Goal: Transaction & Acquisition: Purchase product/service

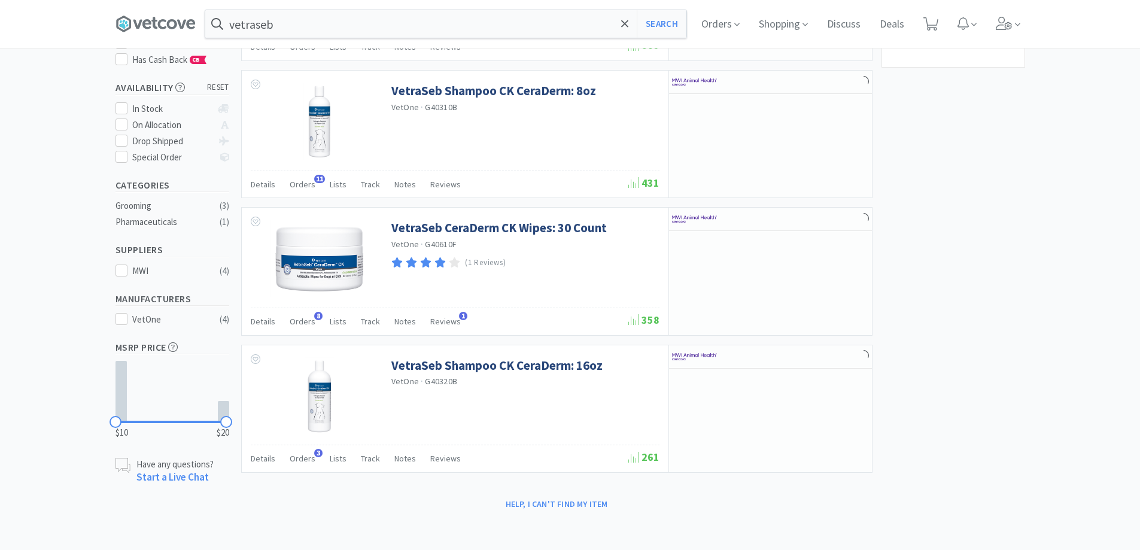
scroll to position [182, 0]
select select "3"
select select "6"
select select "10"
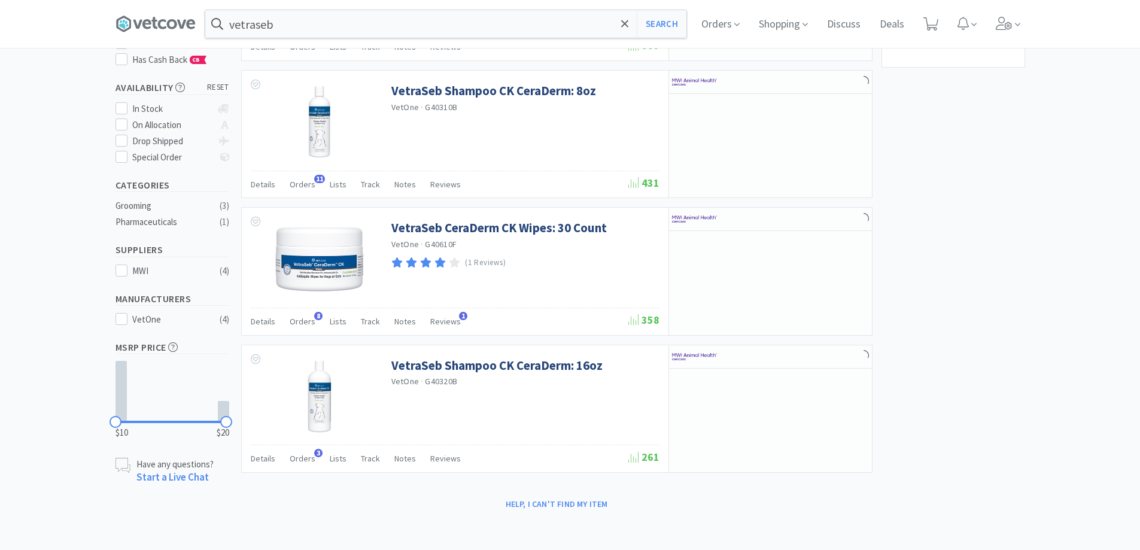
select select "10"
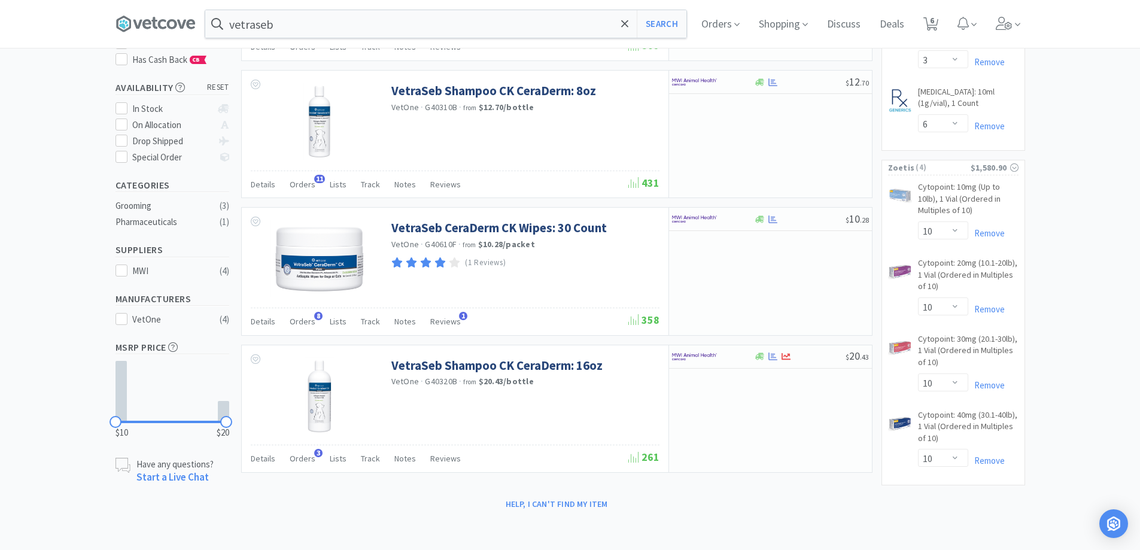
select select "3"
select select "4"
select select "1"
select select "6"
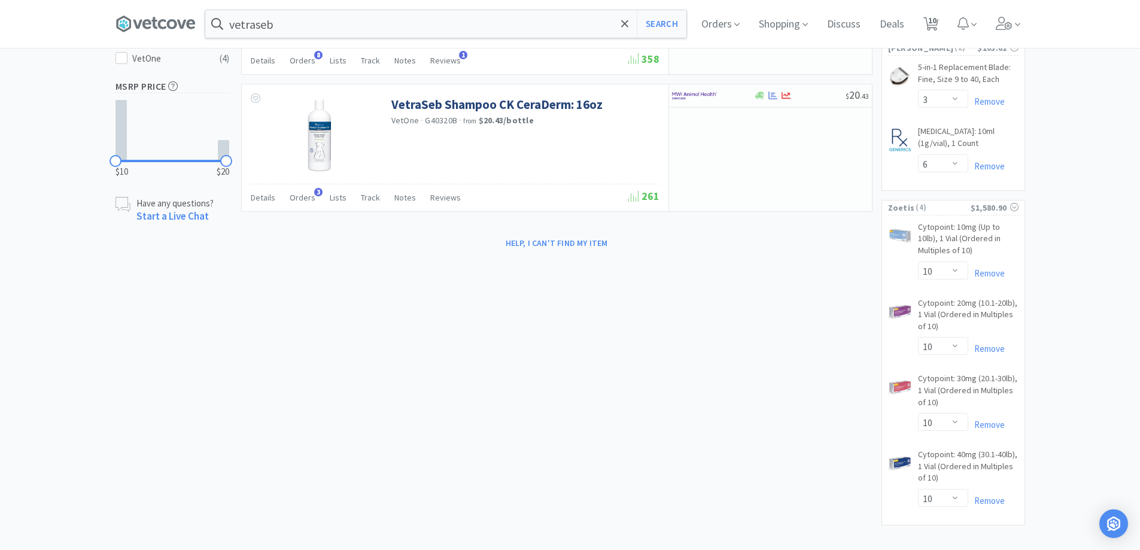
scroll to position [463, 0]
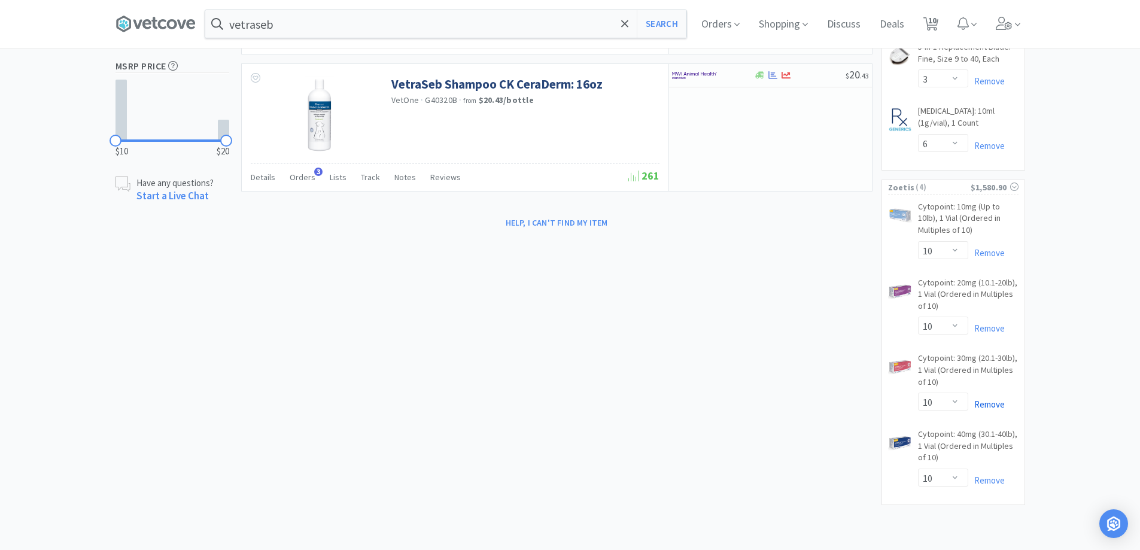
click at [1000, 402] on link "Remove" at bounding box center [986, 404] width 37 height 11
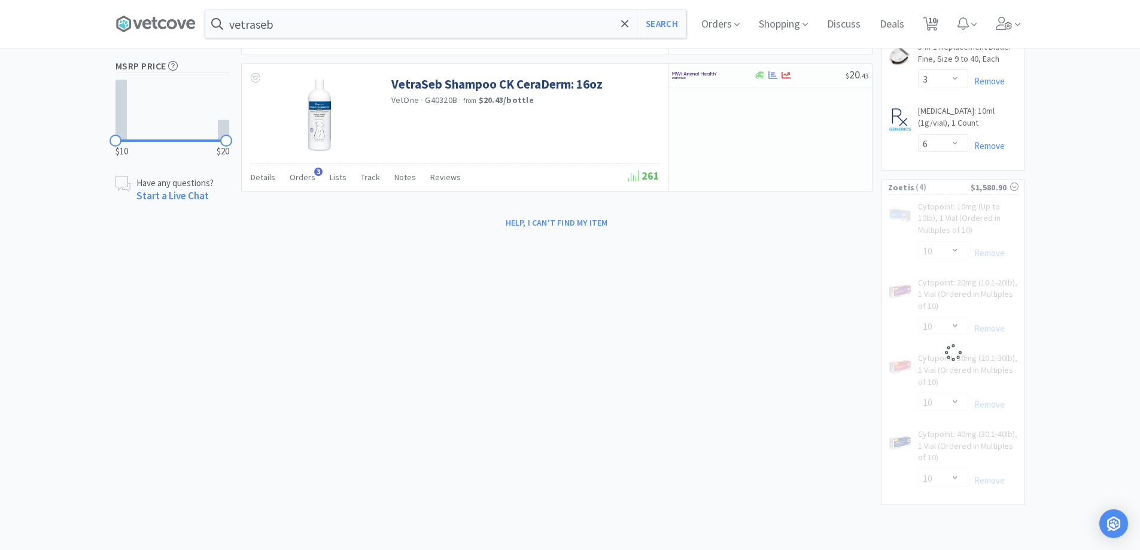
select select "10"
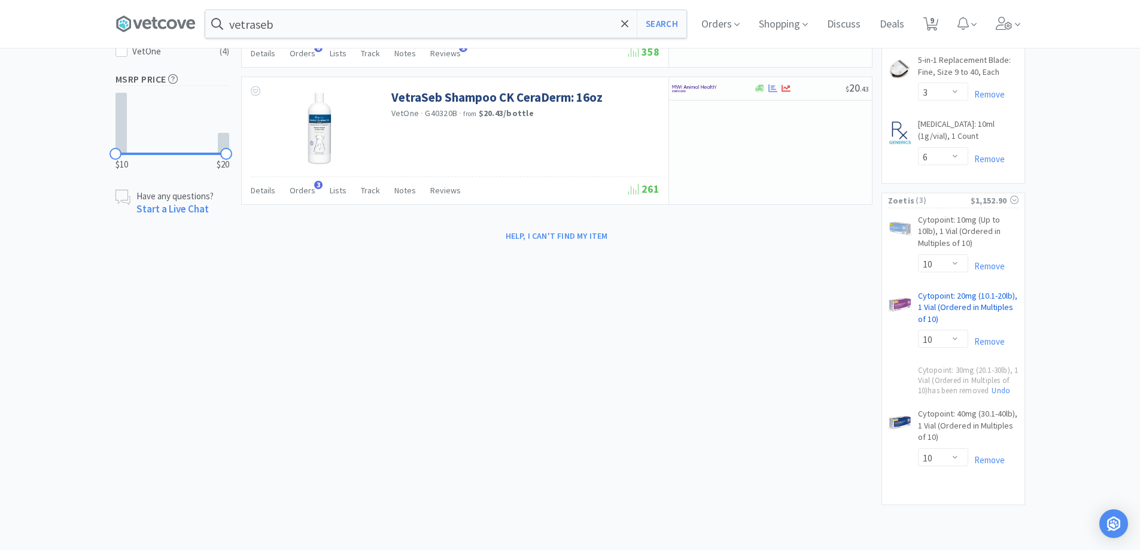
select select "1"
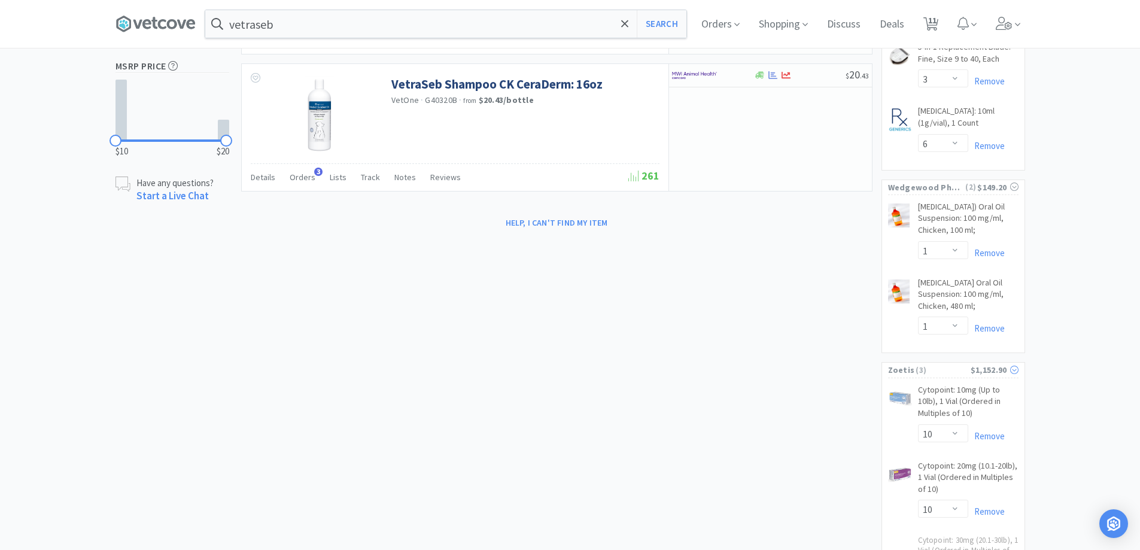
select select "1"
select select "50"
select select "1"
select select "4"
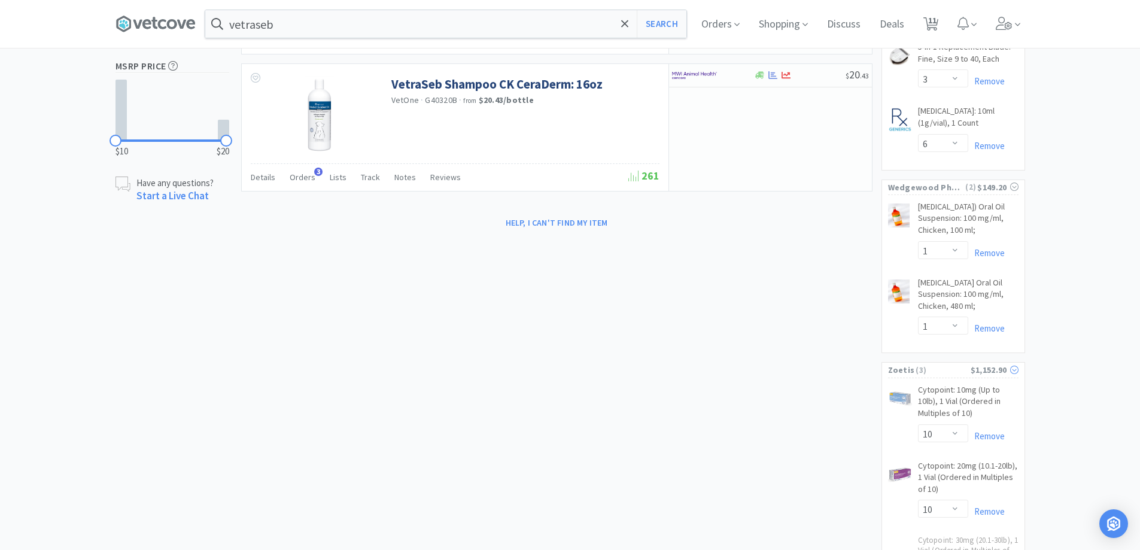
select select "2"
select select "4"
select select "1"
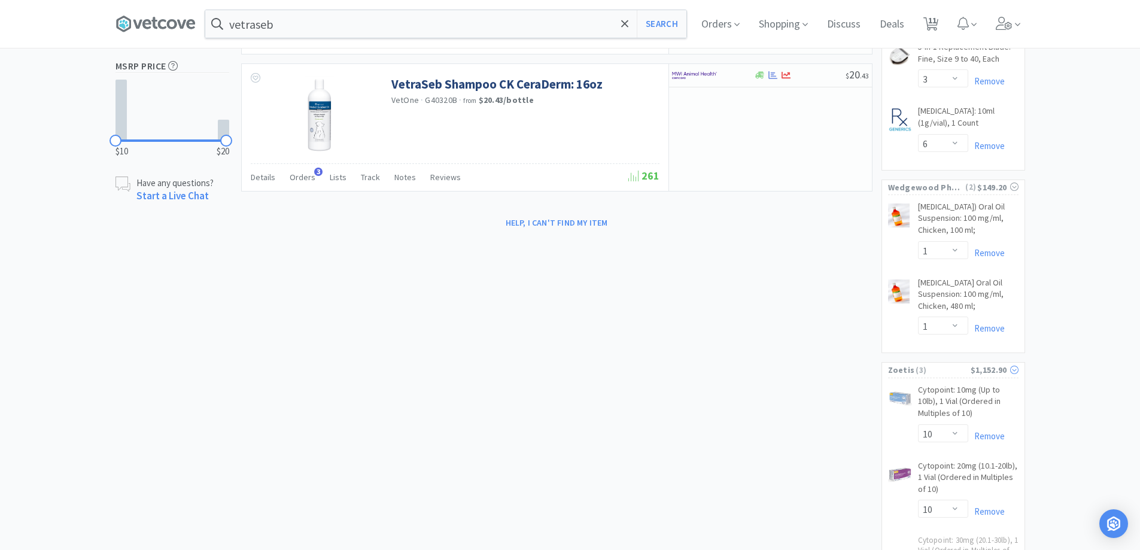
select select "1"
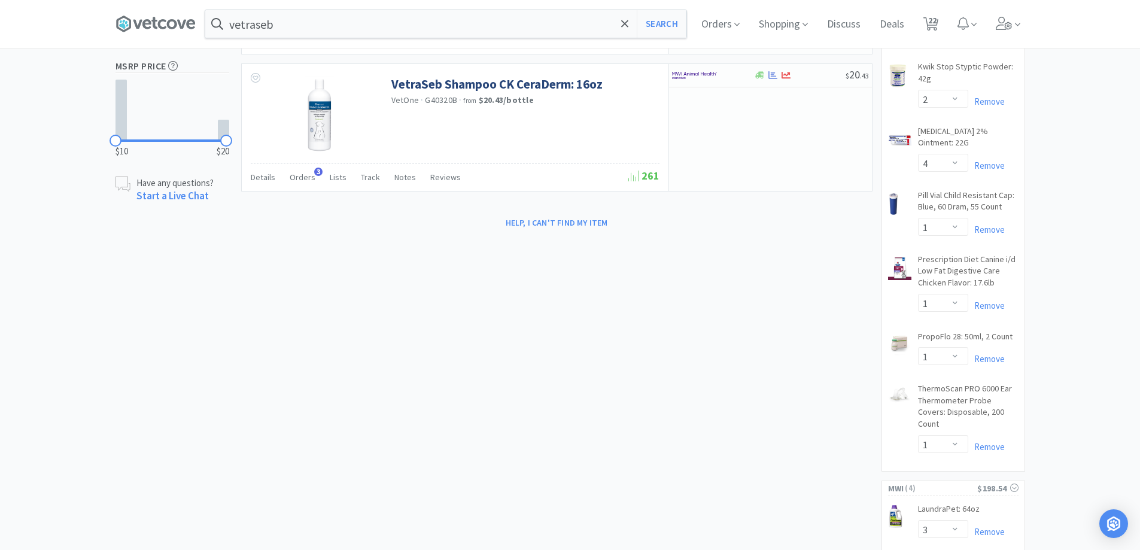
scroll to position [703, 0]
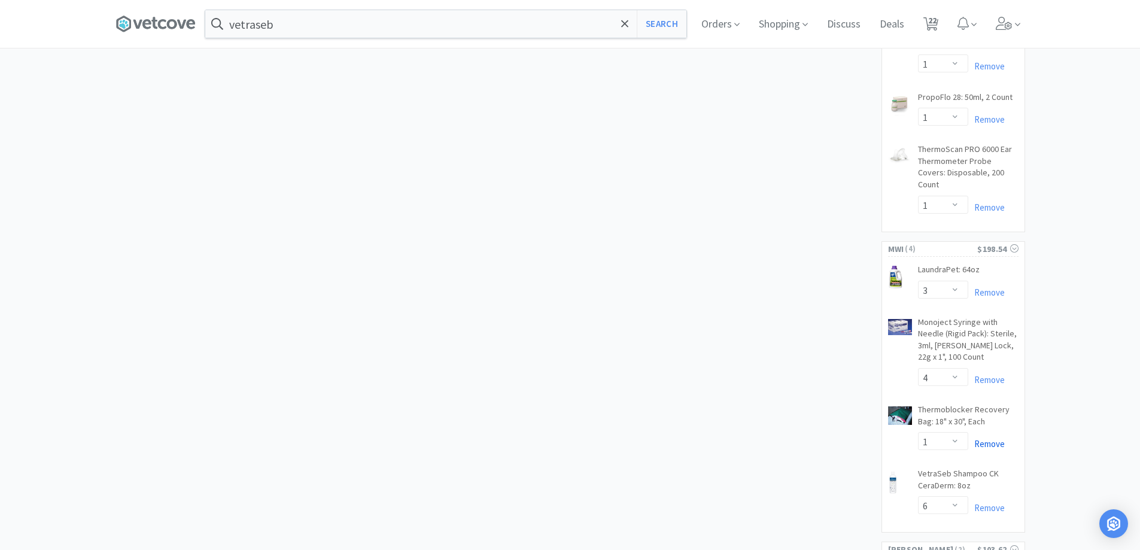
click at [992, 438] on link "Remove" at bounding box center [986, 443] width 37 height 11
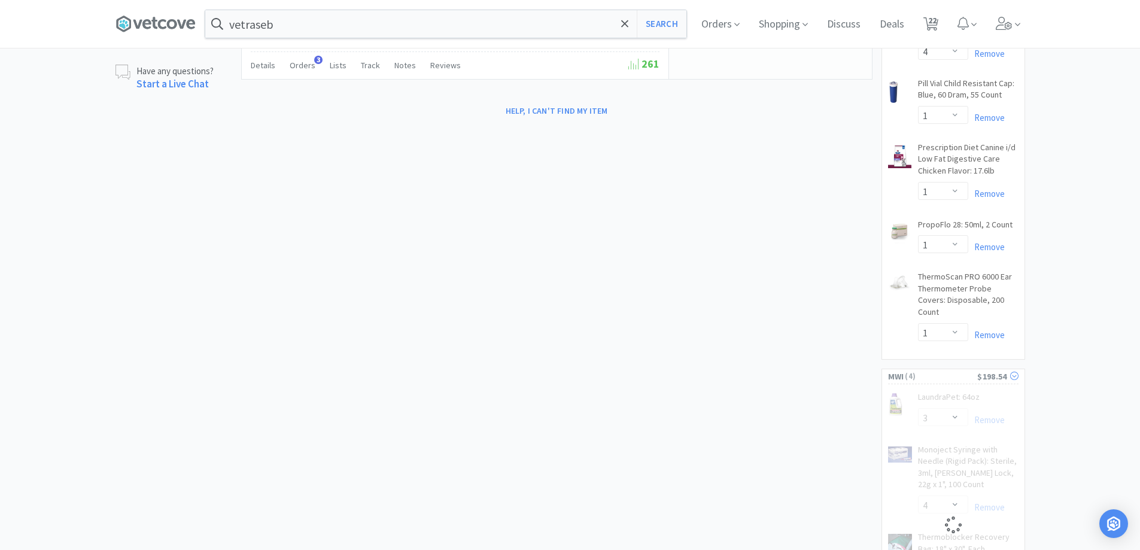
scroll to position [403, 0]
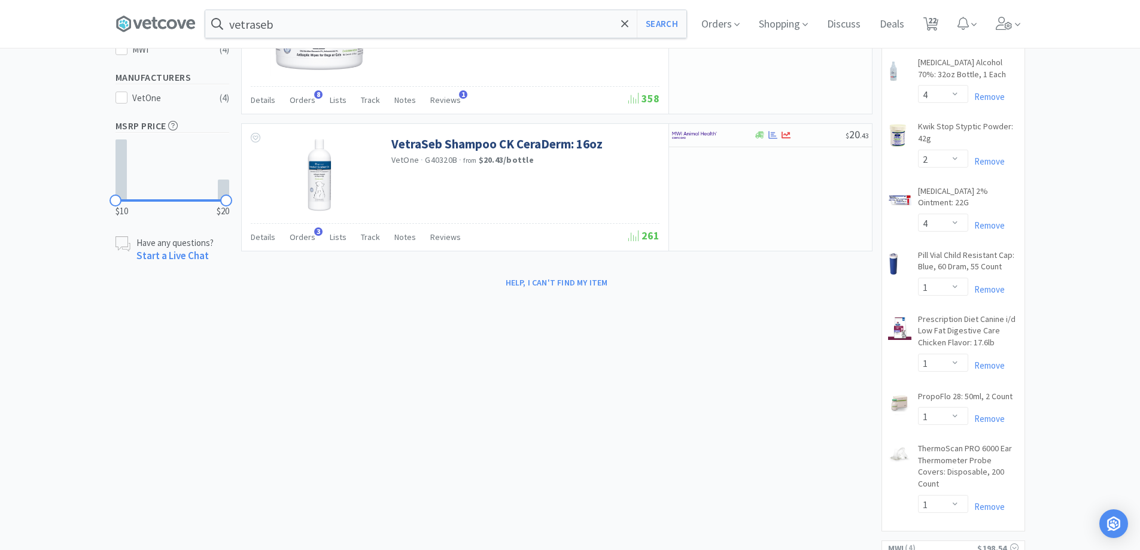
select select "6"
click at [979, 413] on link "Remove" at bounding box center [986, 418] width 37 height 11
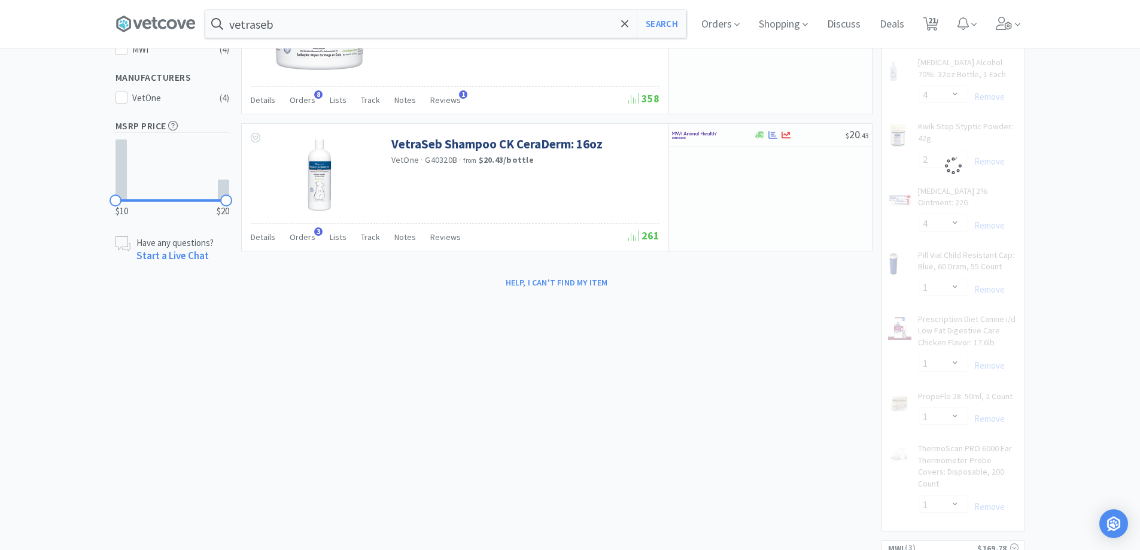
select select "1"
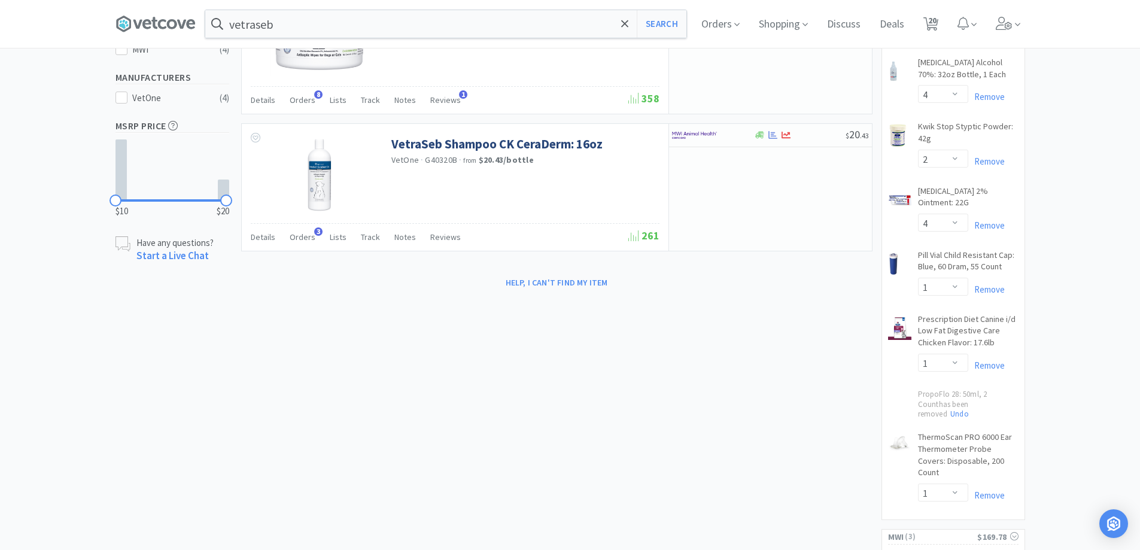
click at [992, 360] on link "Remove" at bounding box center [986, 365] width 37 height 11
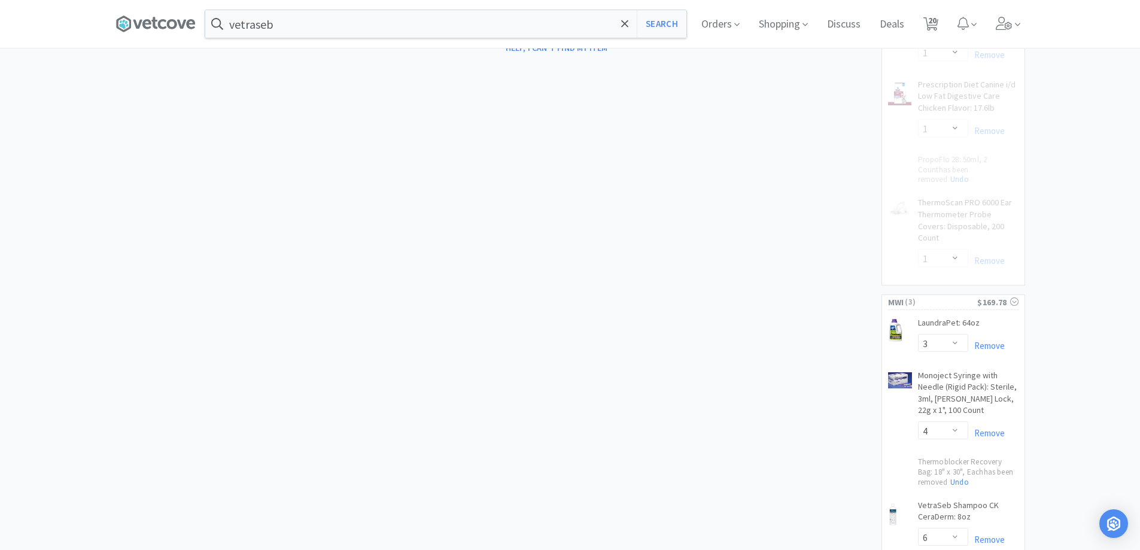
scroll to position [882, 0]
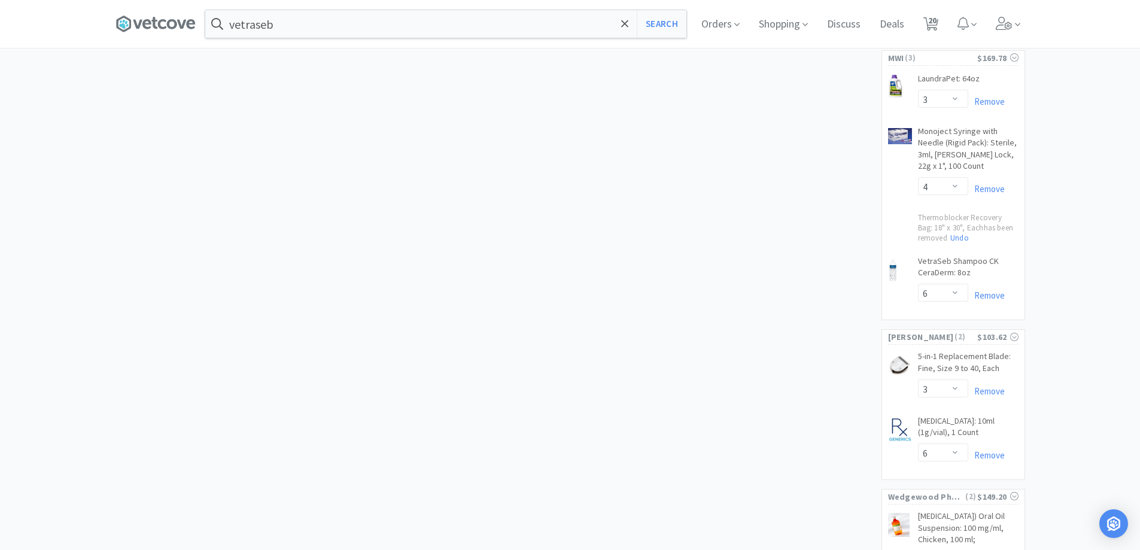
select select "1"
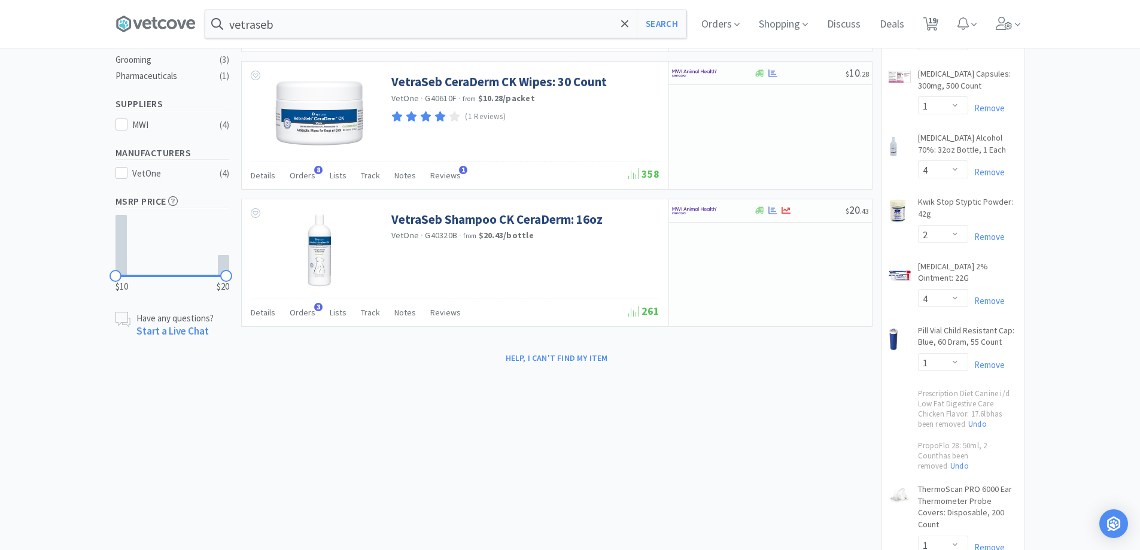
scroll to position [0, 0]
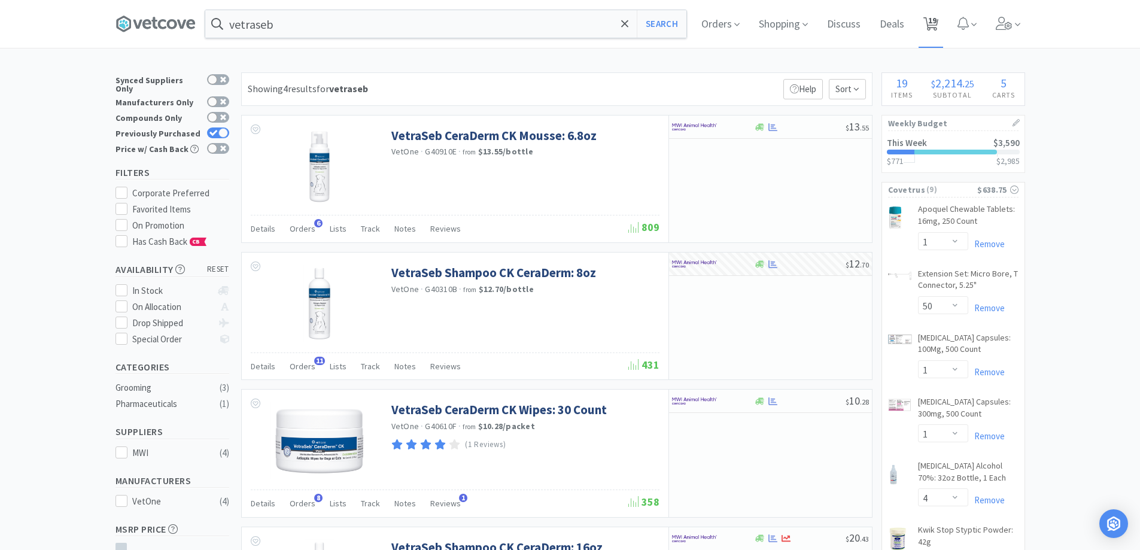
click at [937, 22] on span "19" at bounding box center [932, 20] width 8 height 48
select select "10"
select select "1"
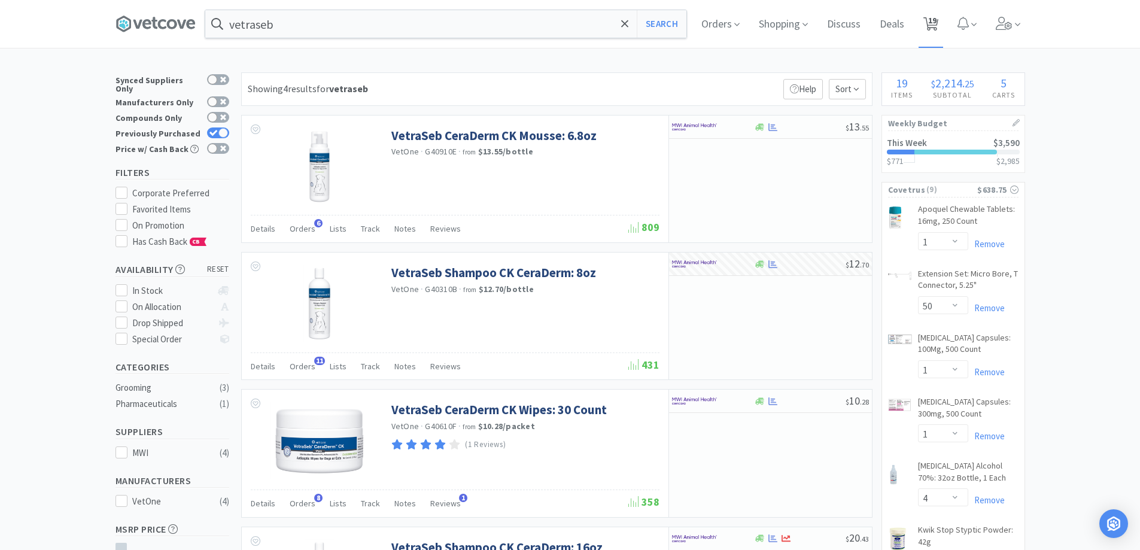
select select "1"
select select "50"
select select "1"
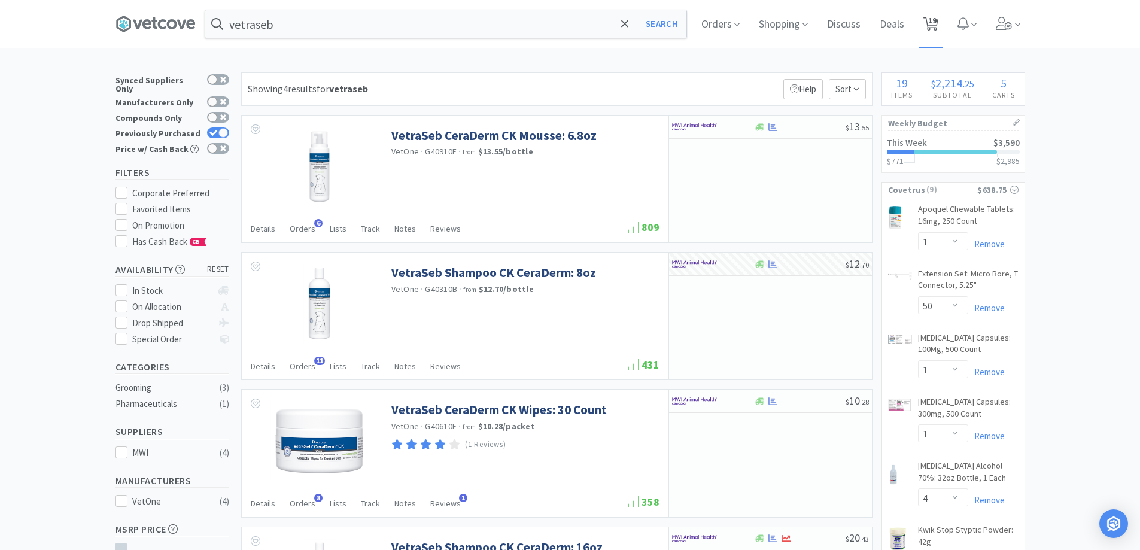
select select "4"
select select "2"
select select "4"
select select "1"
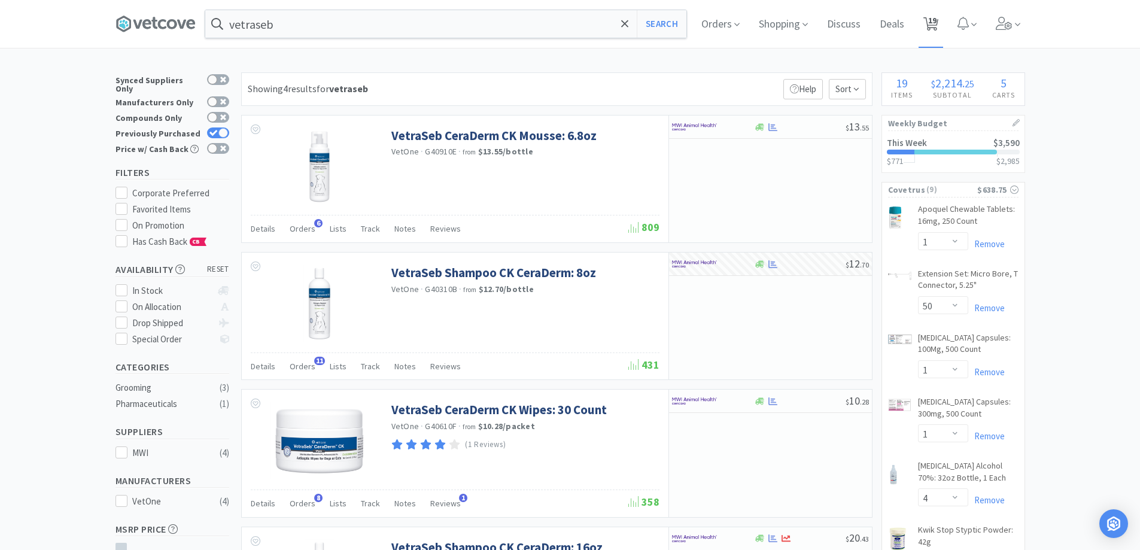
select select "3"
select select "4"
select select "6"
select select "3"
select select "6"
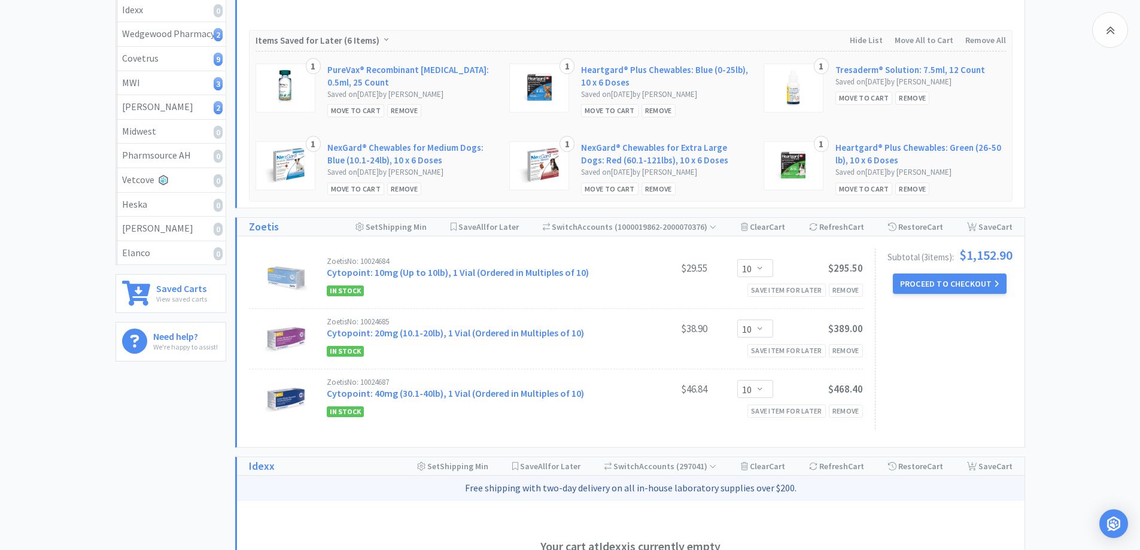
click at [932, 290] on button "Proceed to Checkout" at bounding box center [950, 283] width 114 height 20
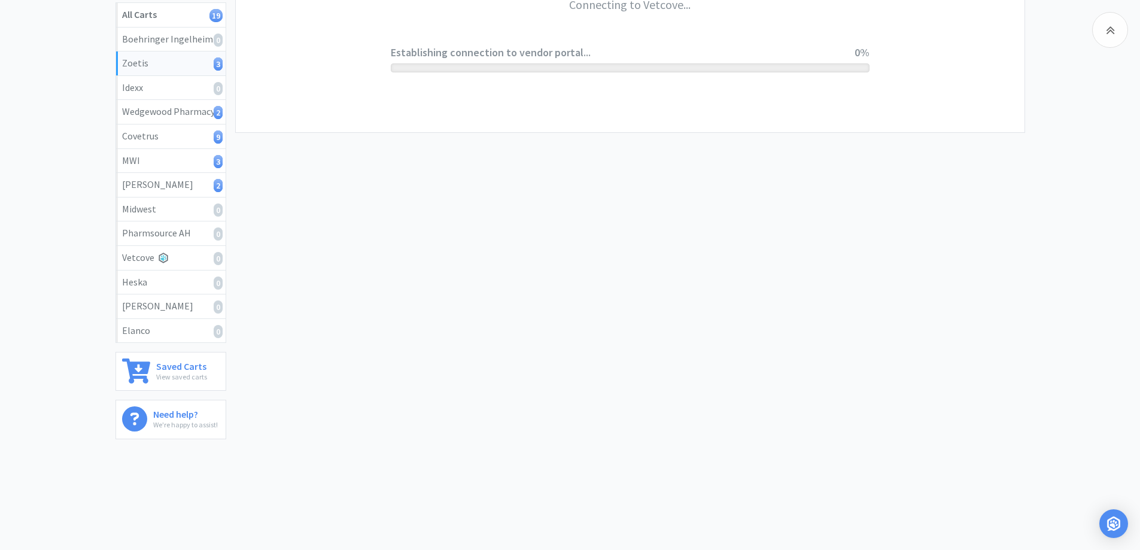
scroll to position [221, 0]
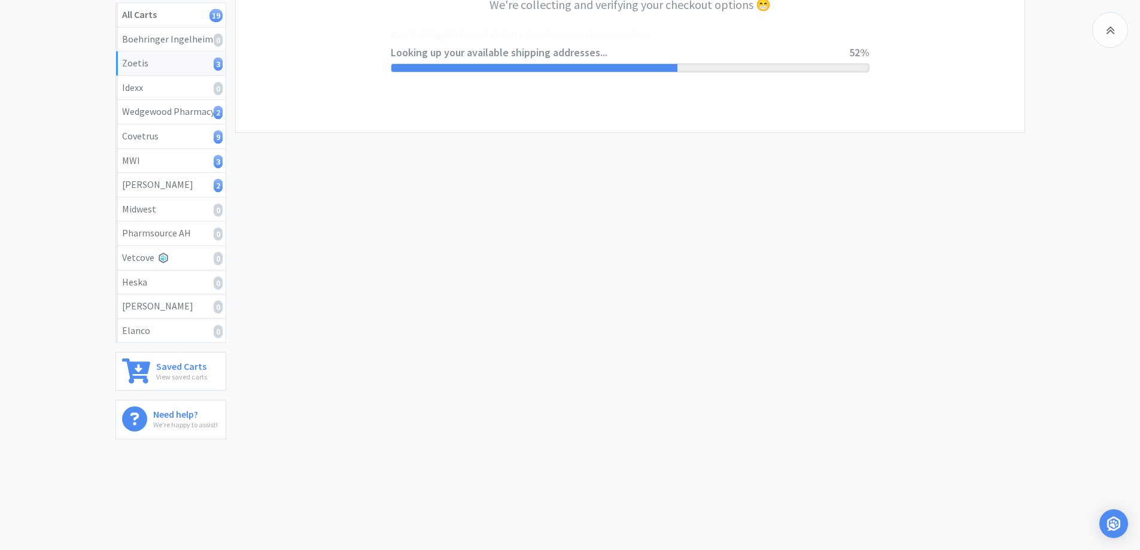
select select "invoice"
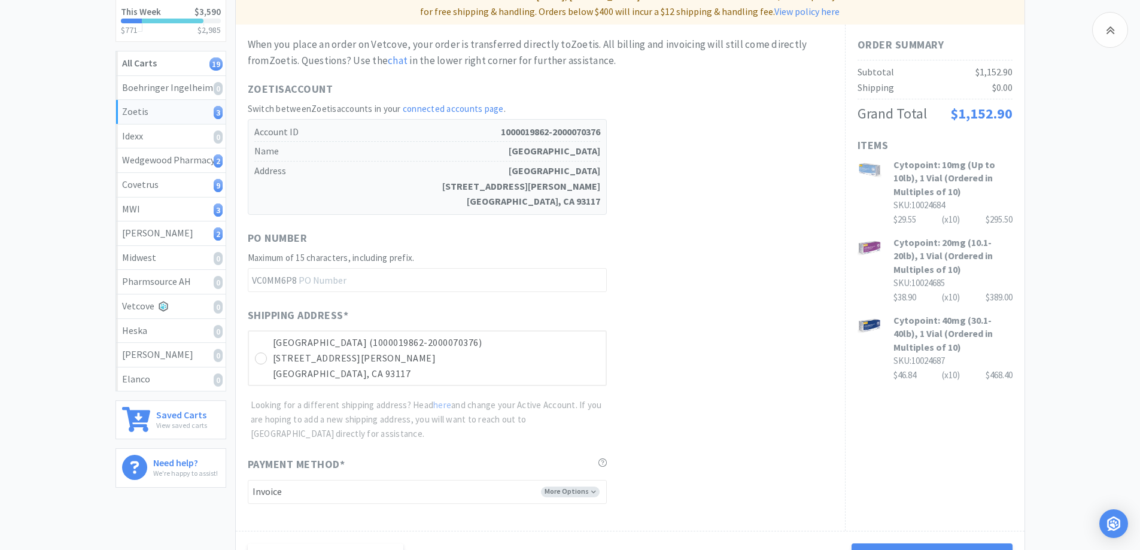
scroll to position [326, 0]
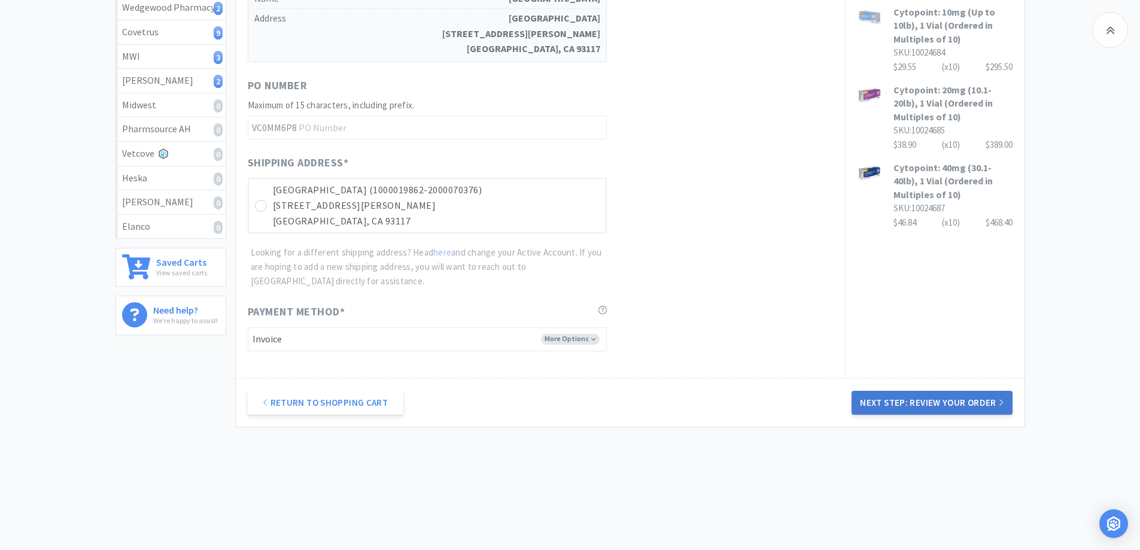
click at [859, 399] on button "Next Step: Review Your Order" at bounding box center [932, 403] width 160 height 24
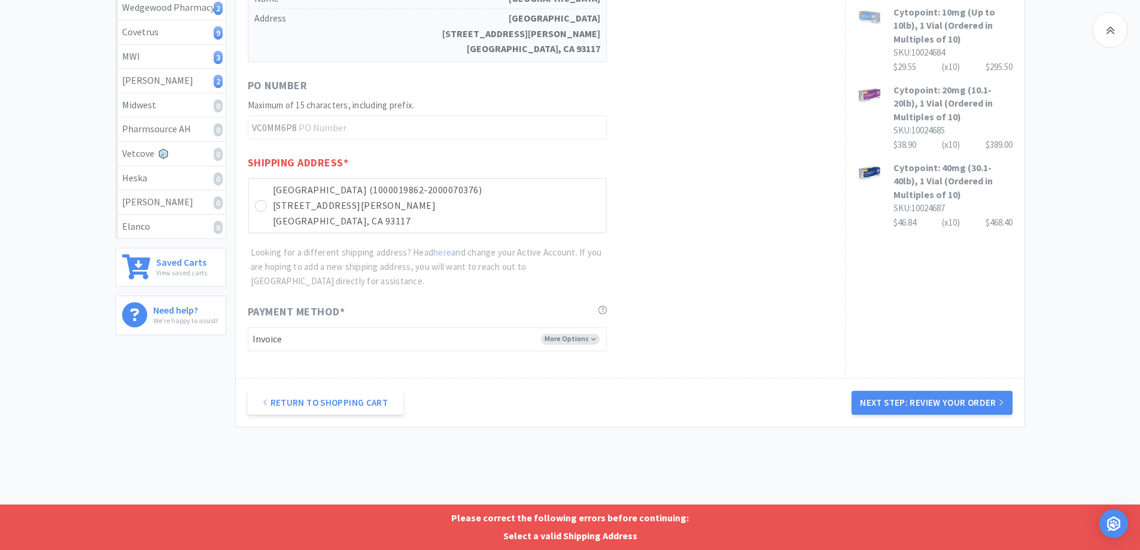
click at [381, 240] on div "Shipping Address * [GEOGRAPHIC_DATA] (1000019862-2000070376) [STREET_ADDRESS][P…" at bounding box center [540, 221] width 585 height 135
drag, startPoint x: 384, startPoint y: 223, endPoint x: 454, endPoint y: 245, distance: 73.8
click at [404, 235] on div "Shipping Address * [GEOGRAPHIC_DATA] (1000019862-2000070376) [STREET_ADDRESS][P…" at bounding box center [540, 221] width 585 height 135
click at [272, 211] on div "[GEOGRAPHIC_DATA] (1000019862-2000070376) [STREET_ADDRESS][PERSON_NAME]" at bounding box center [427, 206] width 359 height 56
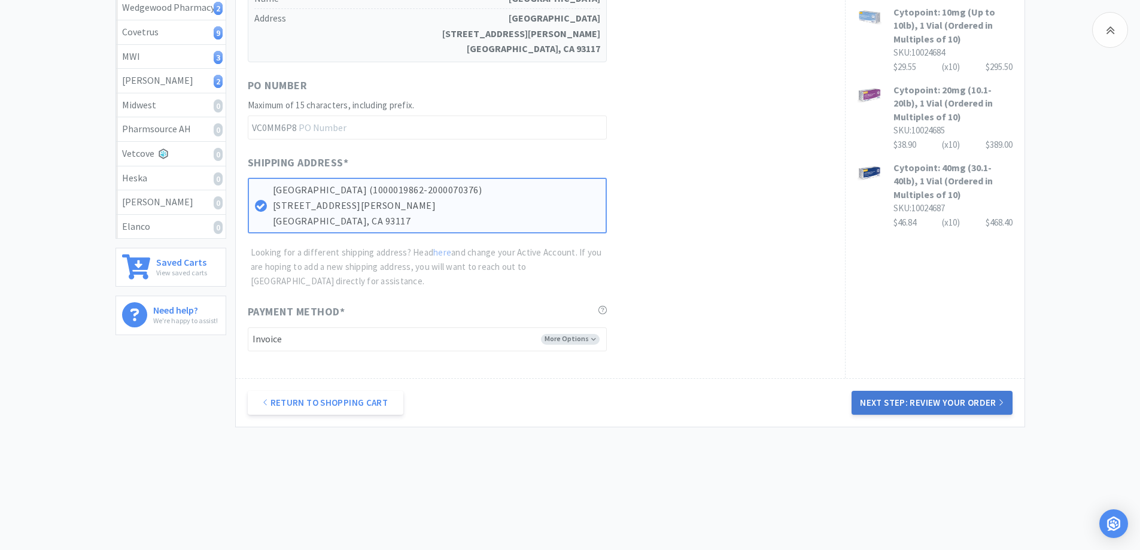
click at [956, 399] on button "Next Step: Review Your Order" at bounding box center [932, 403] width 160 height 24
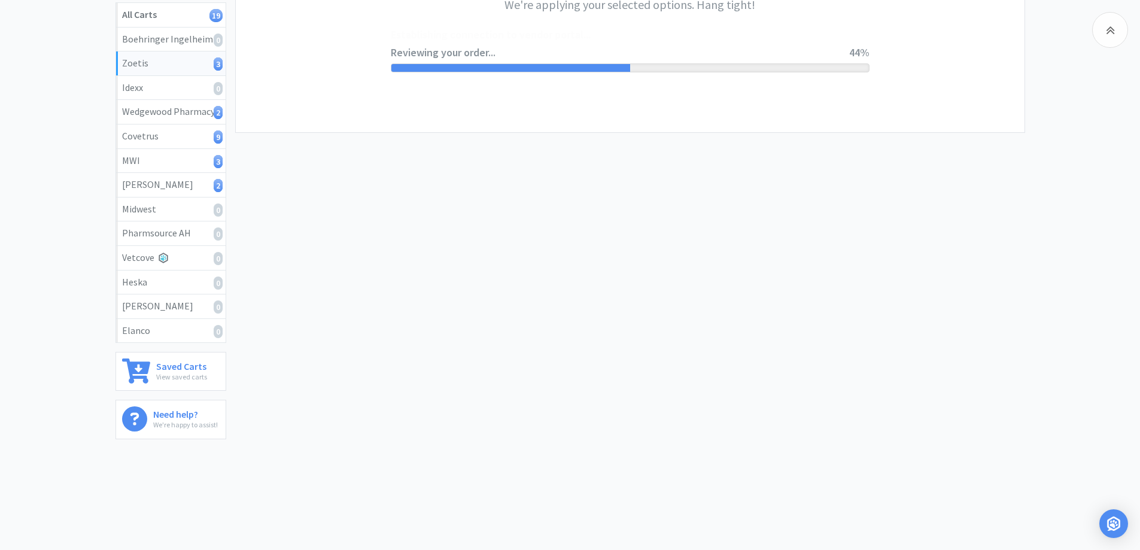
scroll to position [0, 0]
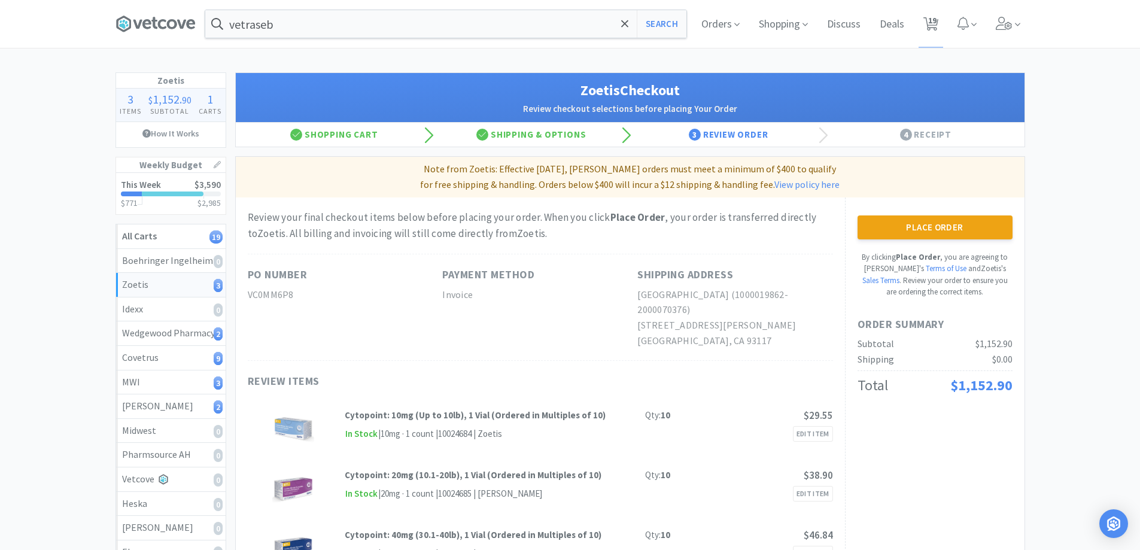
click at [950, 217] on button "Place Order" at bounding box center [935, 227] width 155 height 24
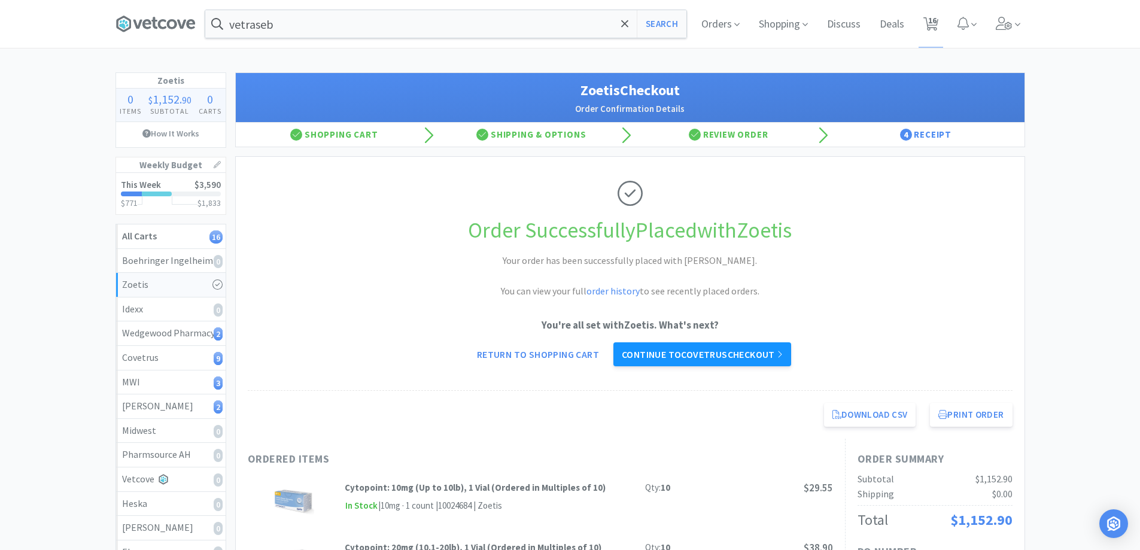
click at [751, 351] on link "Continue to Covetrus checkout" at bounding box center [702, 354] width 178 height 24
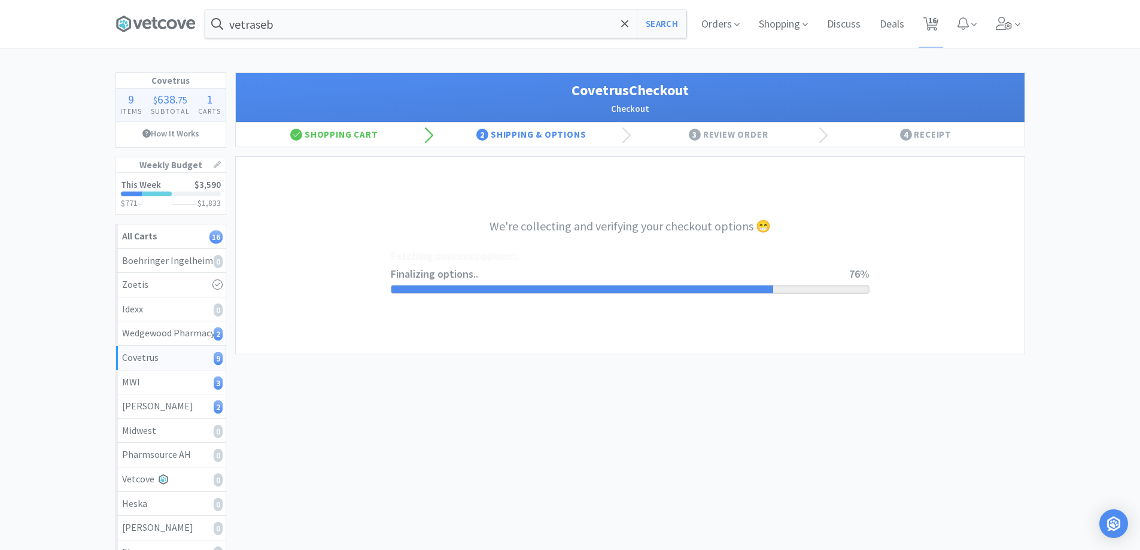
select select "ACCOUNT"
select select "cvt-standard-net"
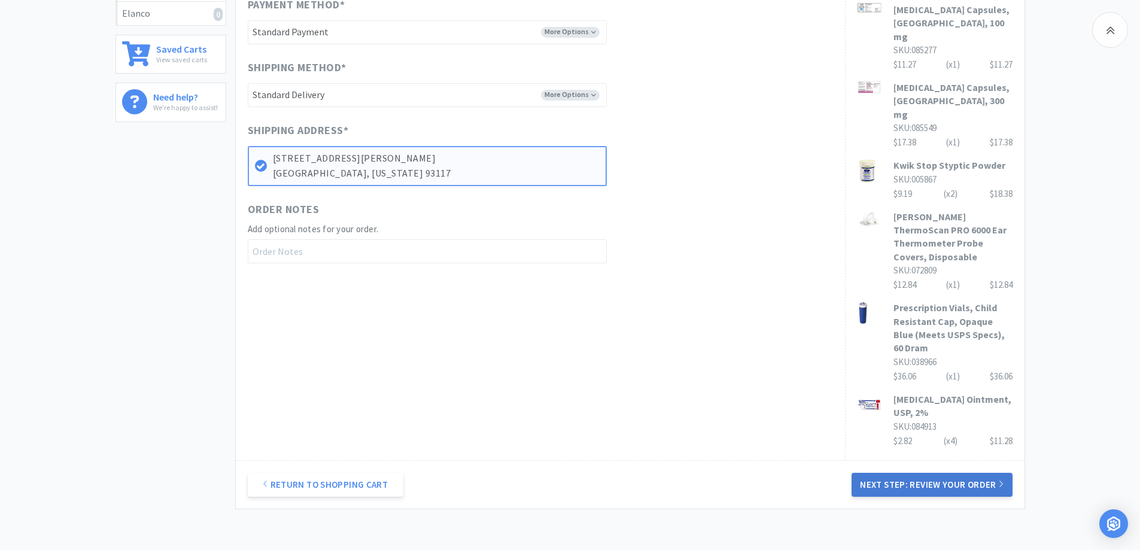
click at [950, 473] on button "Next Step: Review Your Order" at bounding box center [932, 485] width 160 height 24
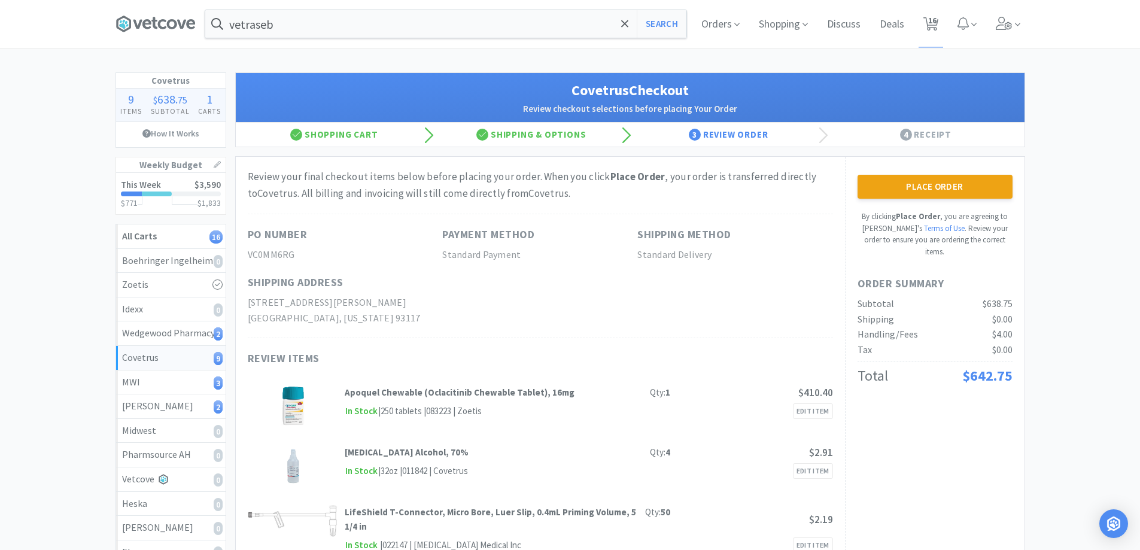
click at [893, 189] on button "Place Order" at bounding box center [935, 187] width 155 height 24
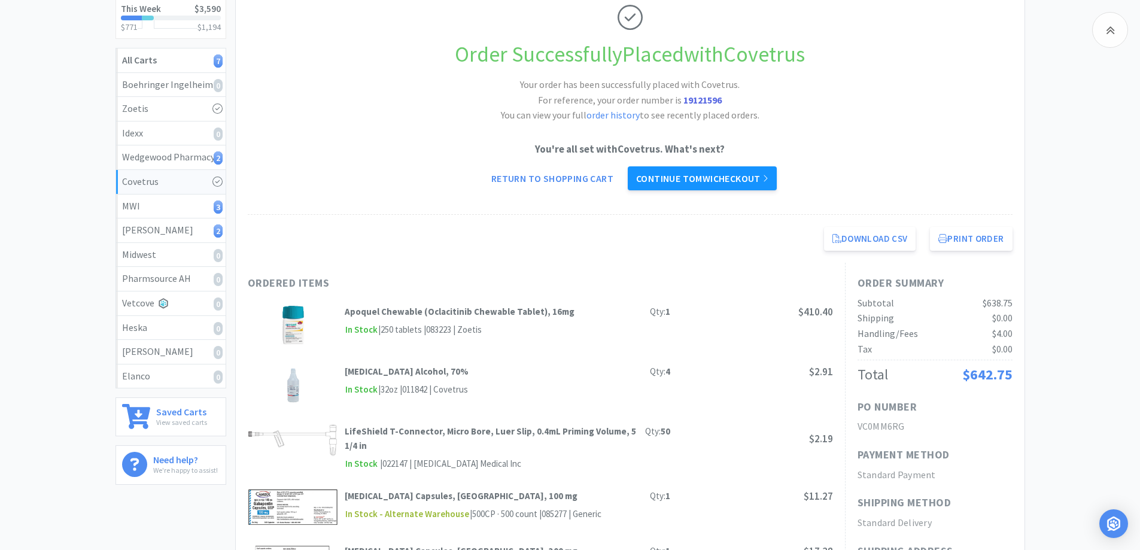
scroll to position [120, 0]
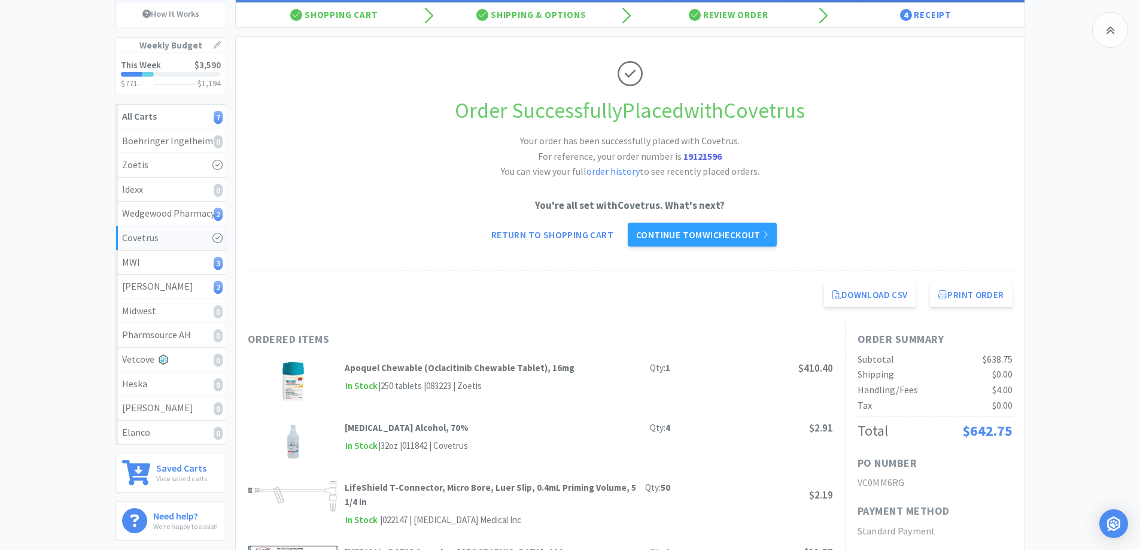
click at [740, 245] on link "Continue to MWI checkout" at bounding box center [702, 235] width 149 height 24
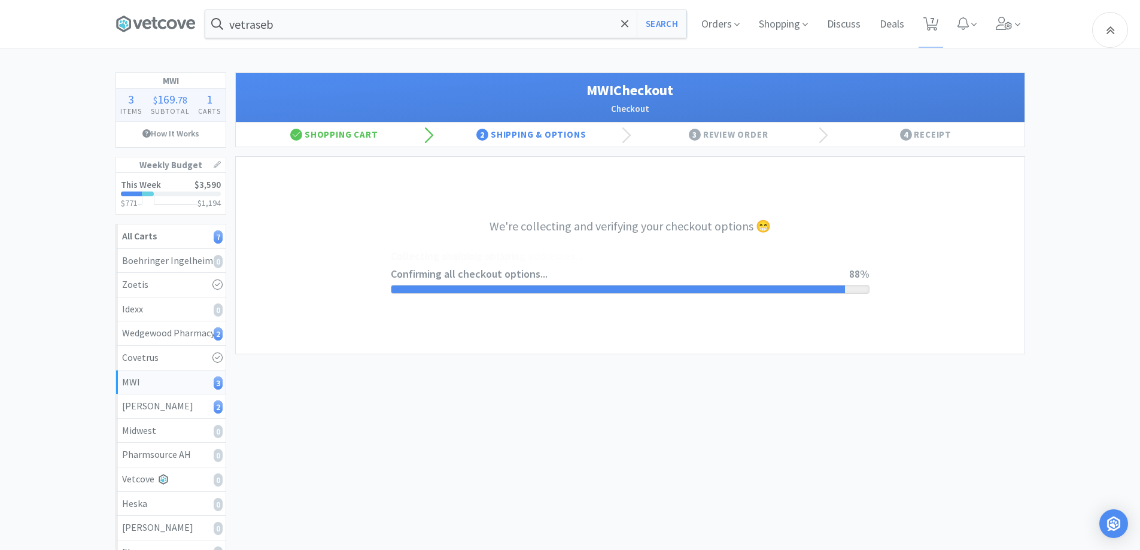
select select "STD_"
select select "FVS"
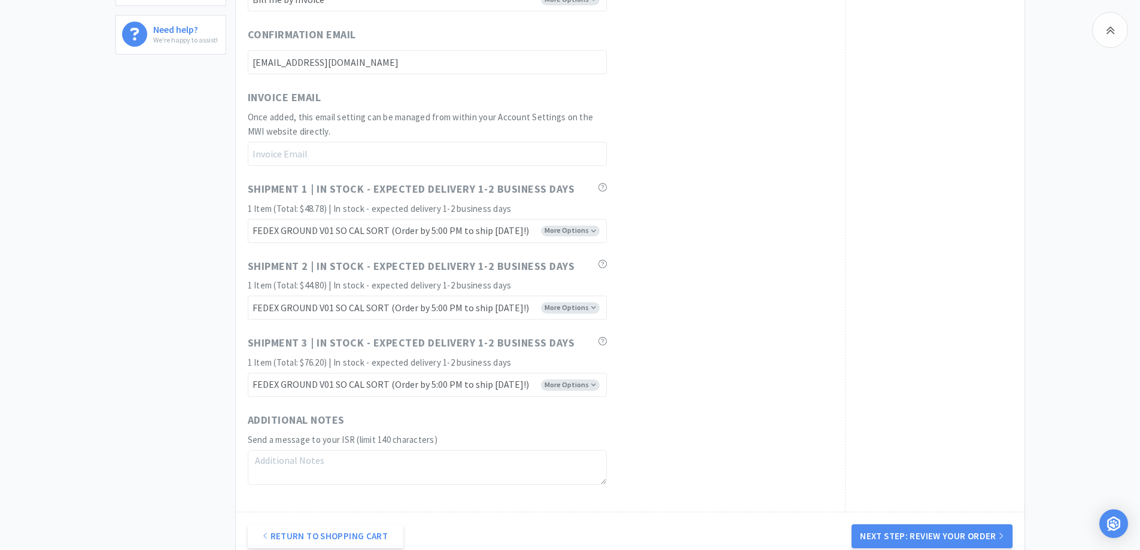
scroll to position [740, 0]
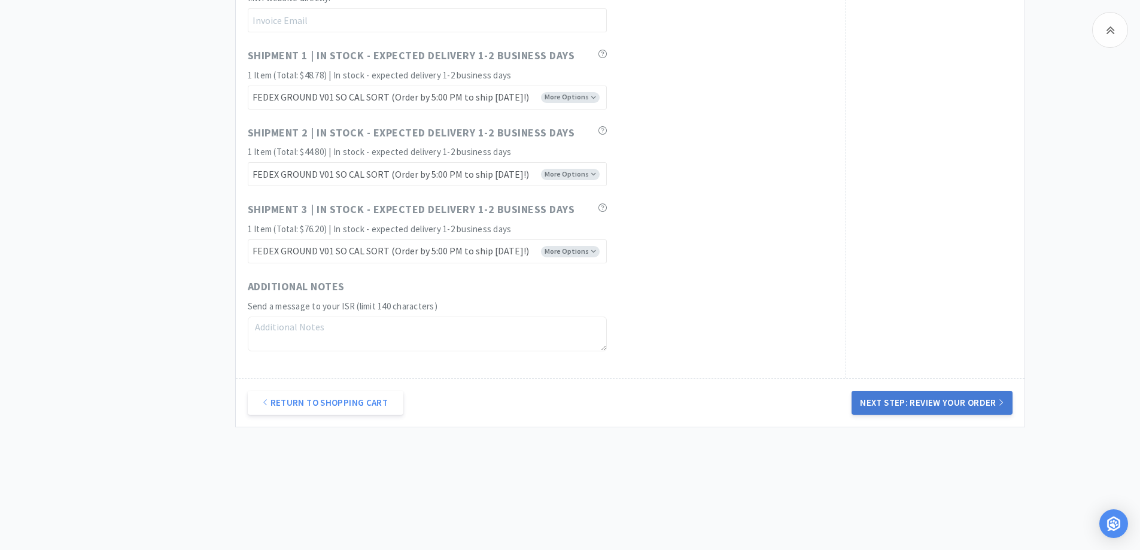
click at [902, 395] on button "Next Step: Review Your Order" at bounding box center [932, 403] width 160 height 24
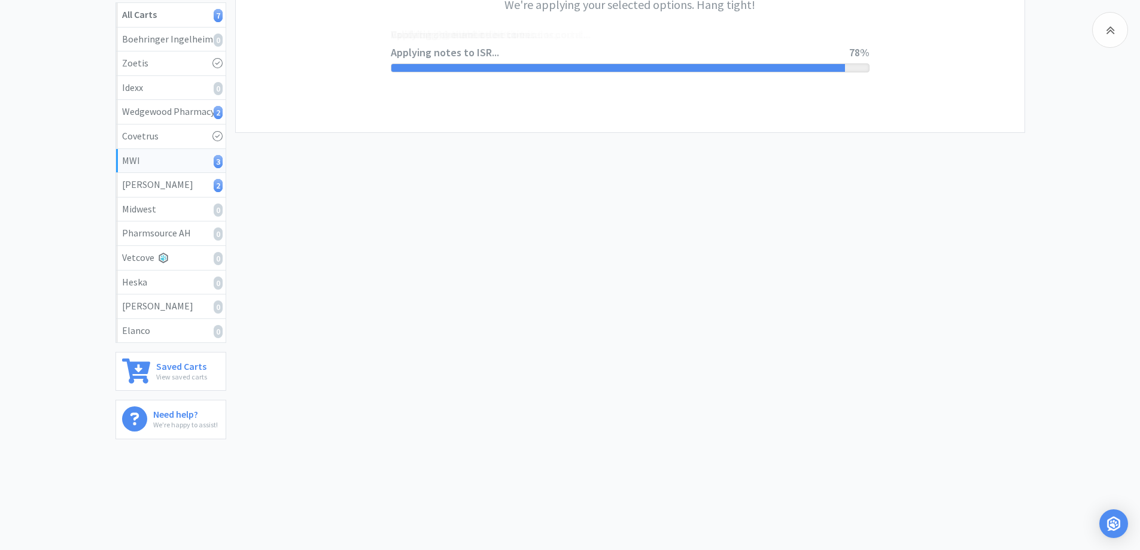
scroll to position [0, 0]
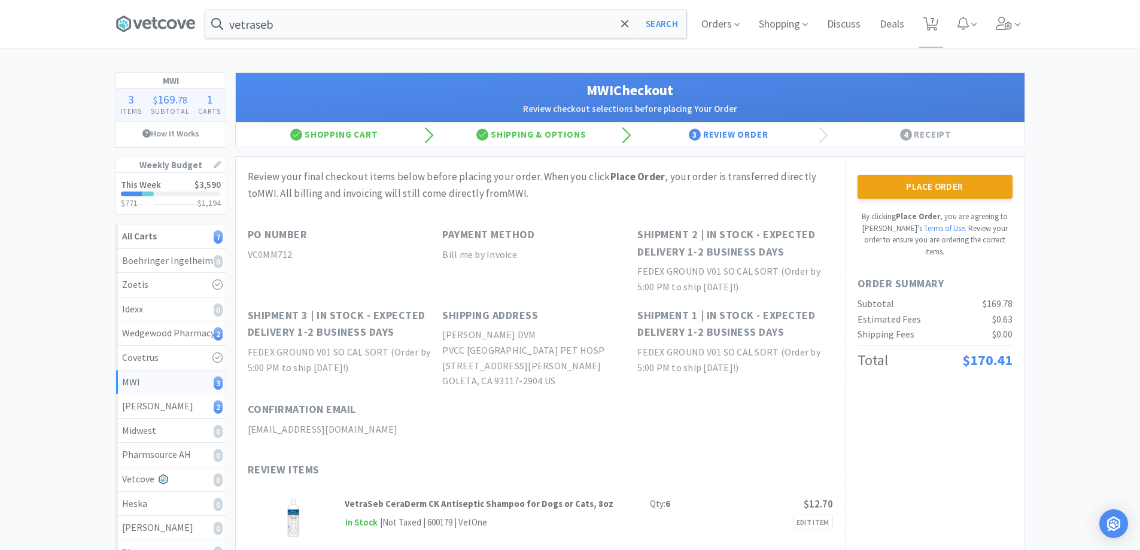
click at [983, 168] on div "Place Order By clicking Place Order , you are agreeing to Vetcove's Terms of Us…" at bounding box center [935, 421] width 180 height 528
click at [950, 190] on button "Place Order" at bounding box center [935, 187] width 155 height 24
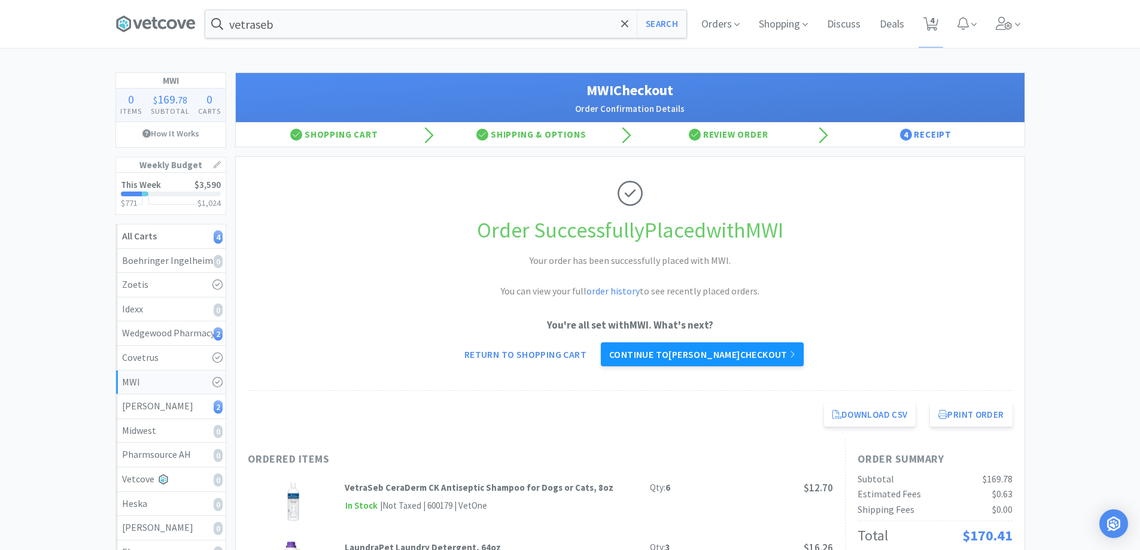
click at [765, 350] on link "Continue to [PERSON_NAME] checkout" at bounding box center [702, 354] width 203 height 24
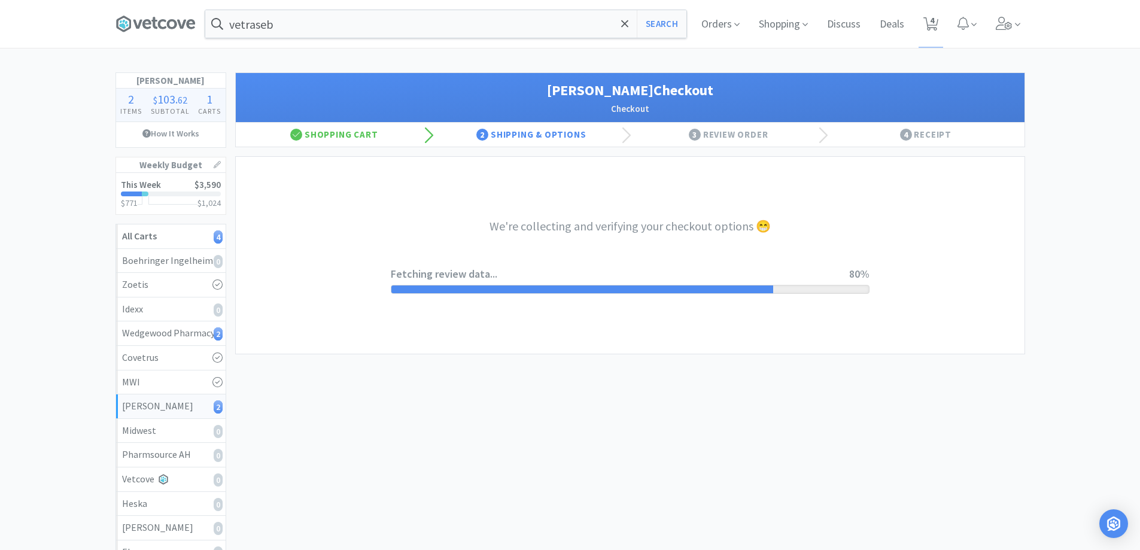
select select "1"
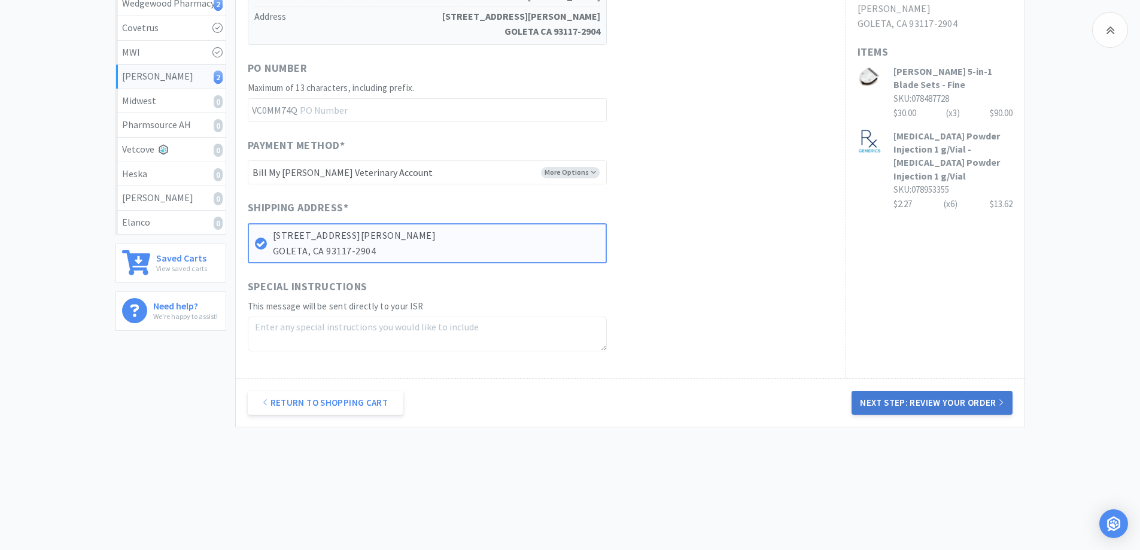
click at [922, 400] on button "Next Step: Review Your Order" at bounding box center [932, 403] width 160 height 24
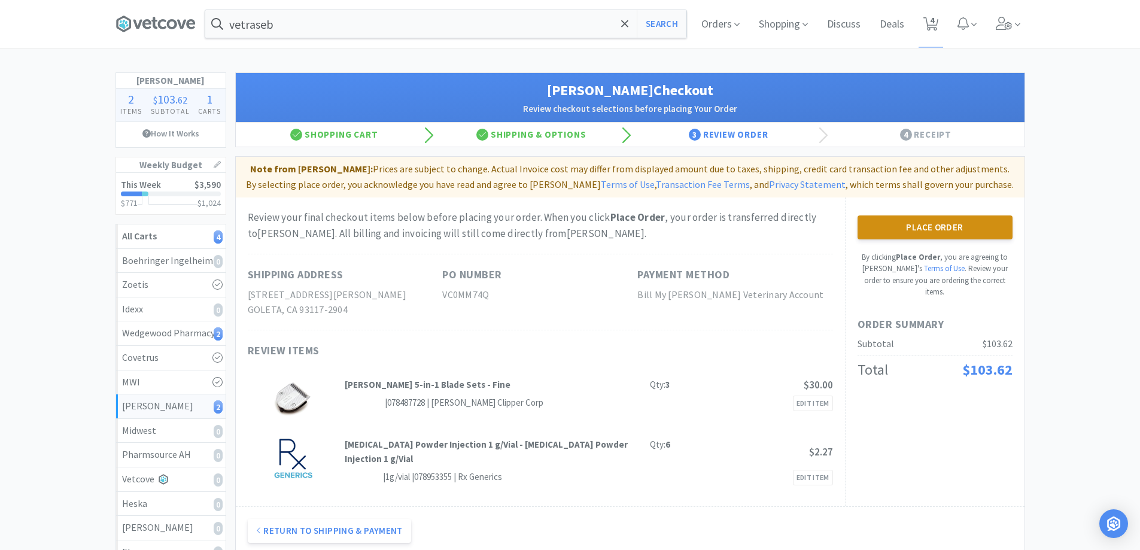
click at [920, 224] on button "Place Order" at bounding box center [935, 227] width 155 height 24
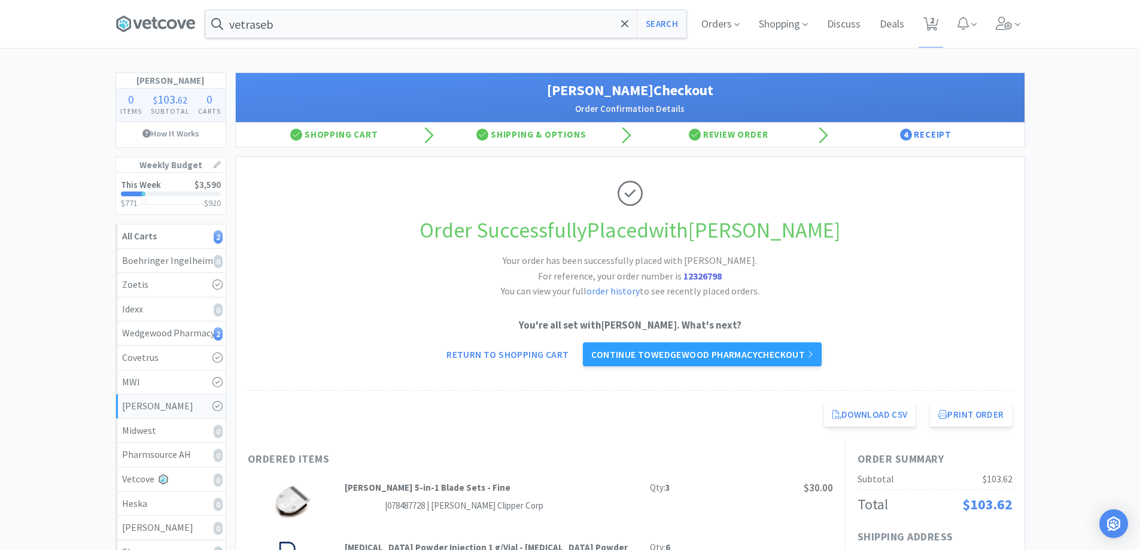
click at [786, 358] on link "Continue to Wedgewood Pharmacy checkout" at bounding box center [702, 354] width 238 height 24
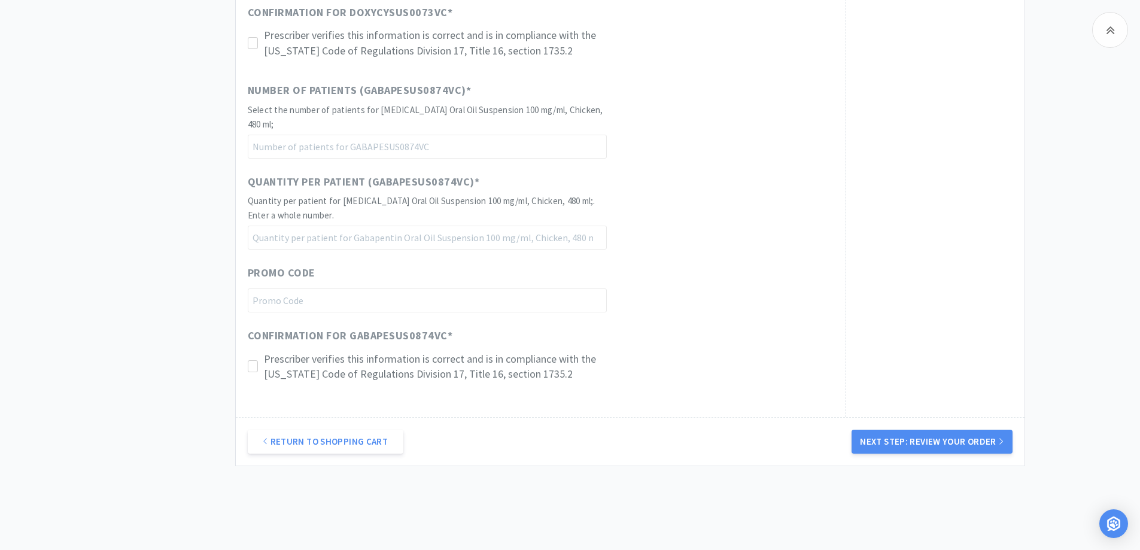
scroll to position [940, 0]
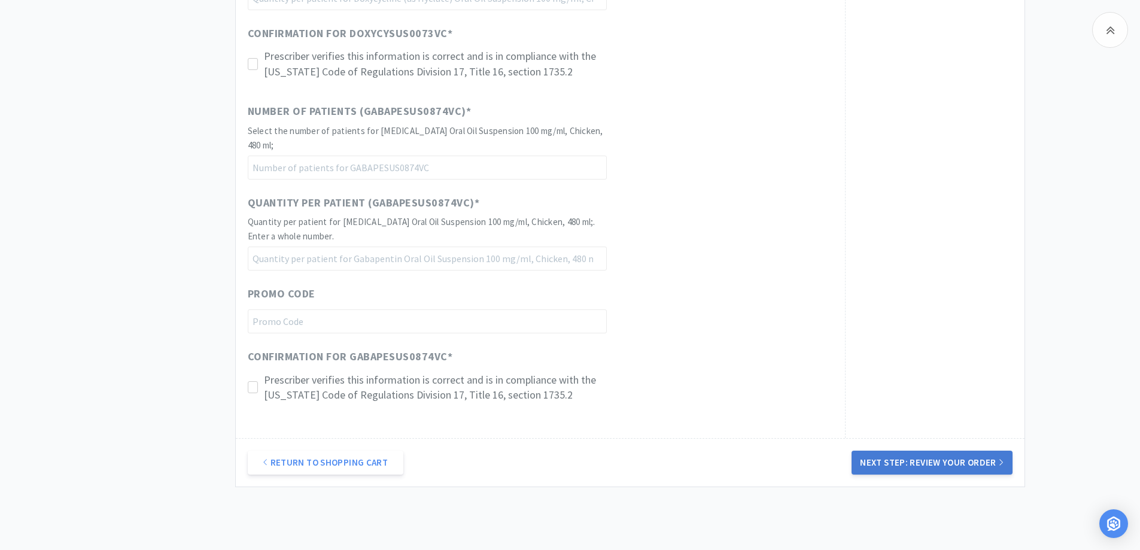
click at [946, 464] on button "Next Step: Review Your Order" at bounding box center [932, 463] width 160 height 24
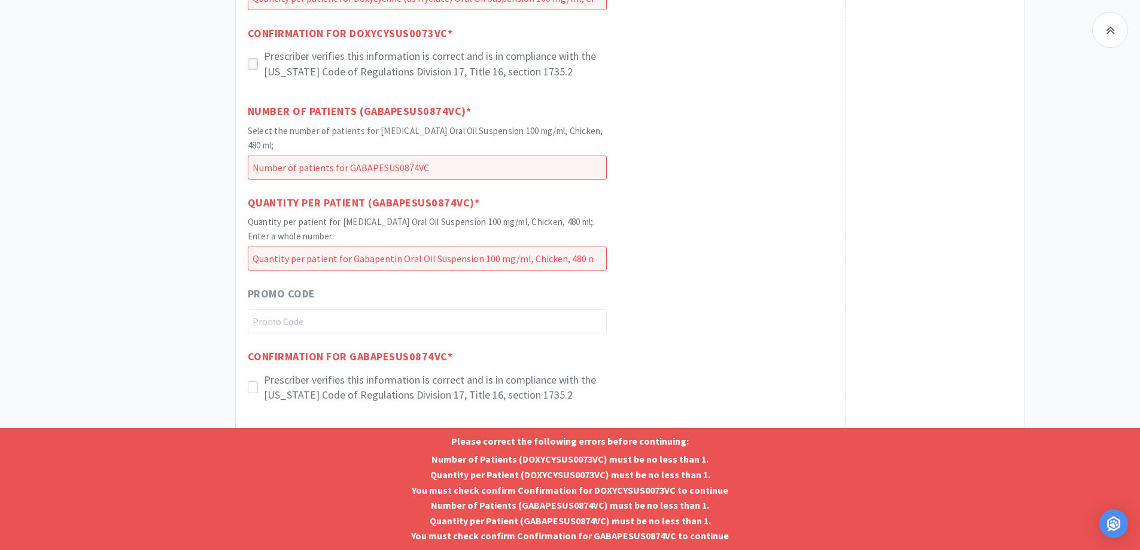
click at [253, 65] on icon at bounding box center [252, 64] width 9 height 9
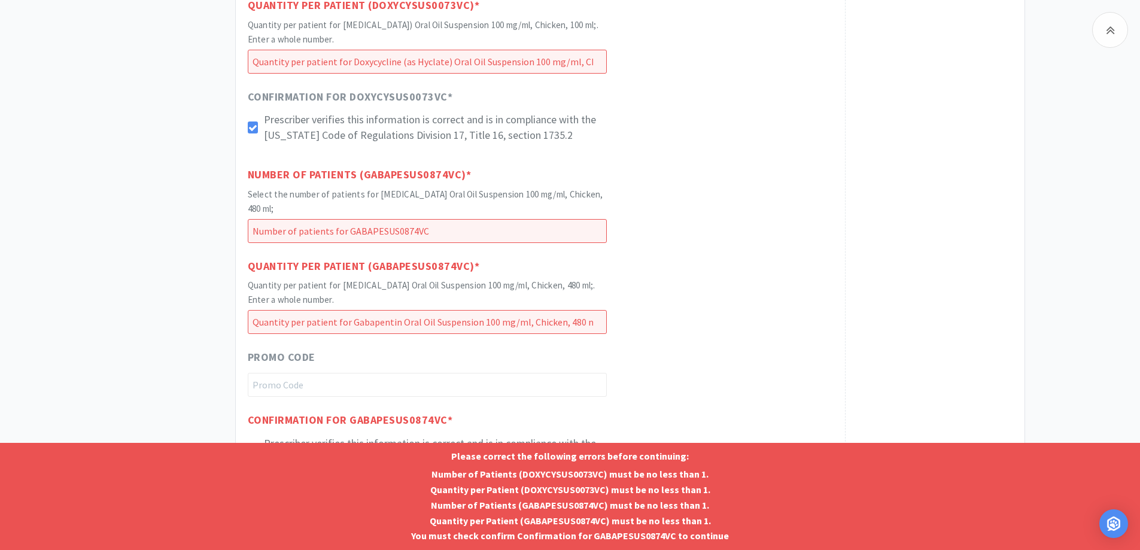
scroll to position [700, 0]
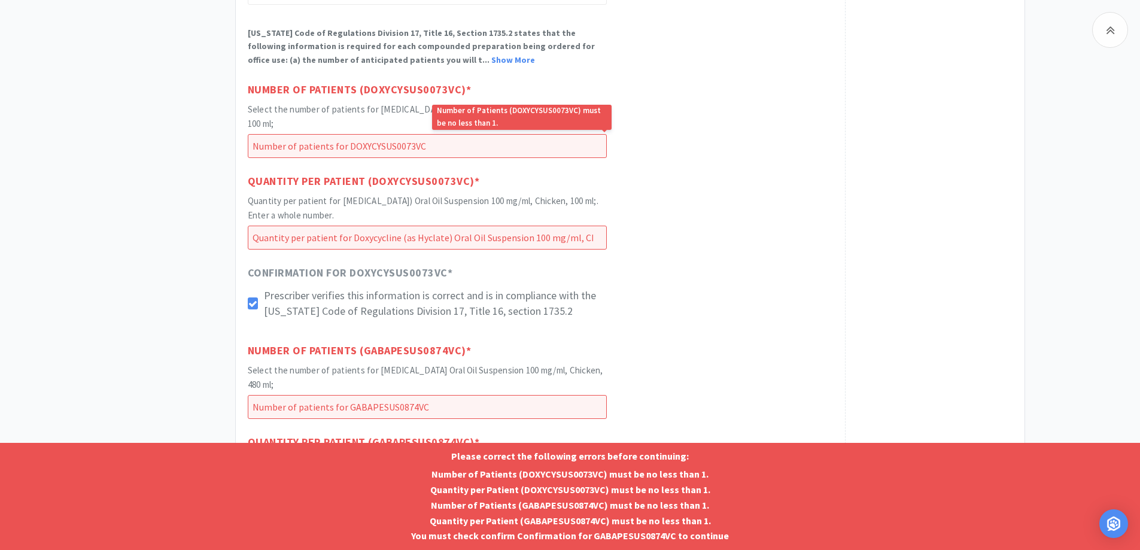
click at [330, 151] on input "number" at bounding box center [427, 146] width 359 height 24
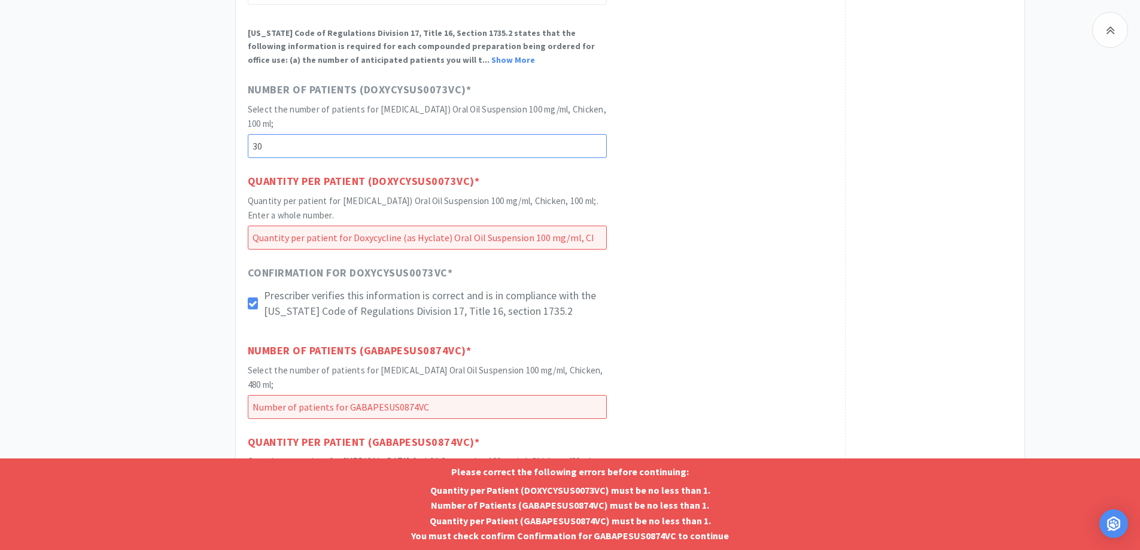
type input "30"
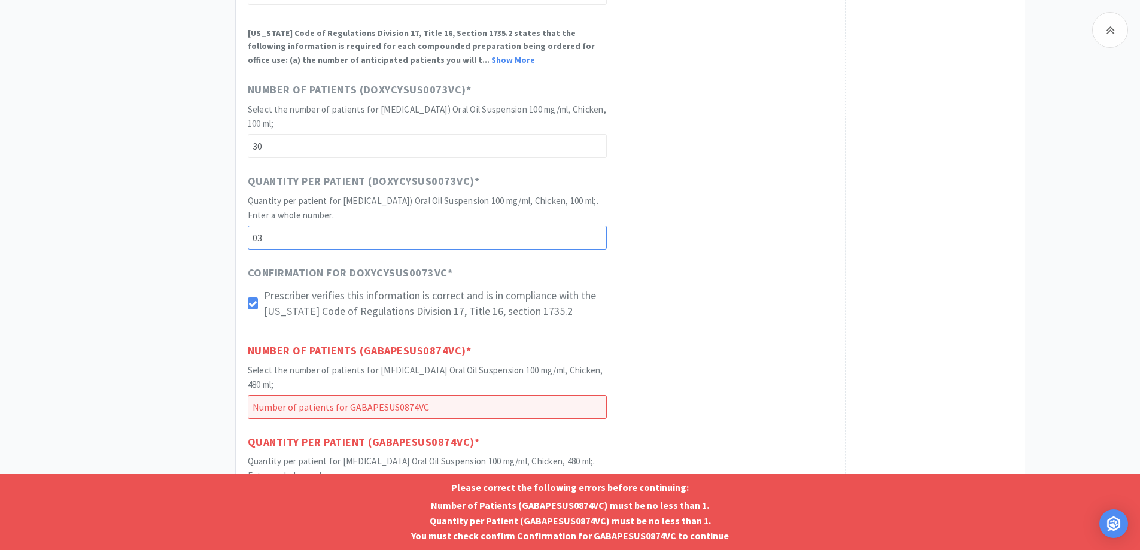
type input "0"
type input "30"
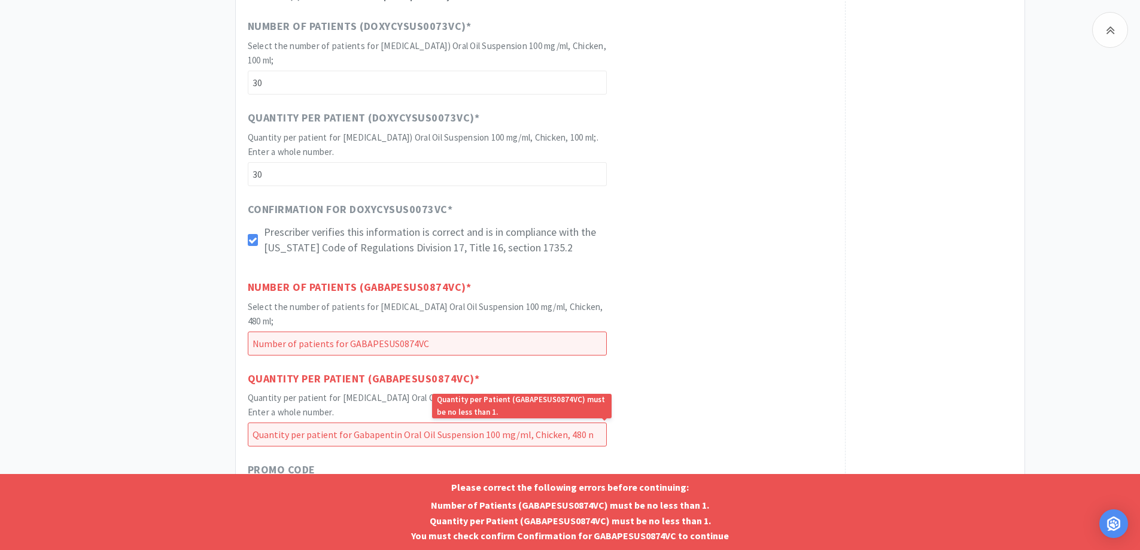
scroll to position [820, 0]
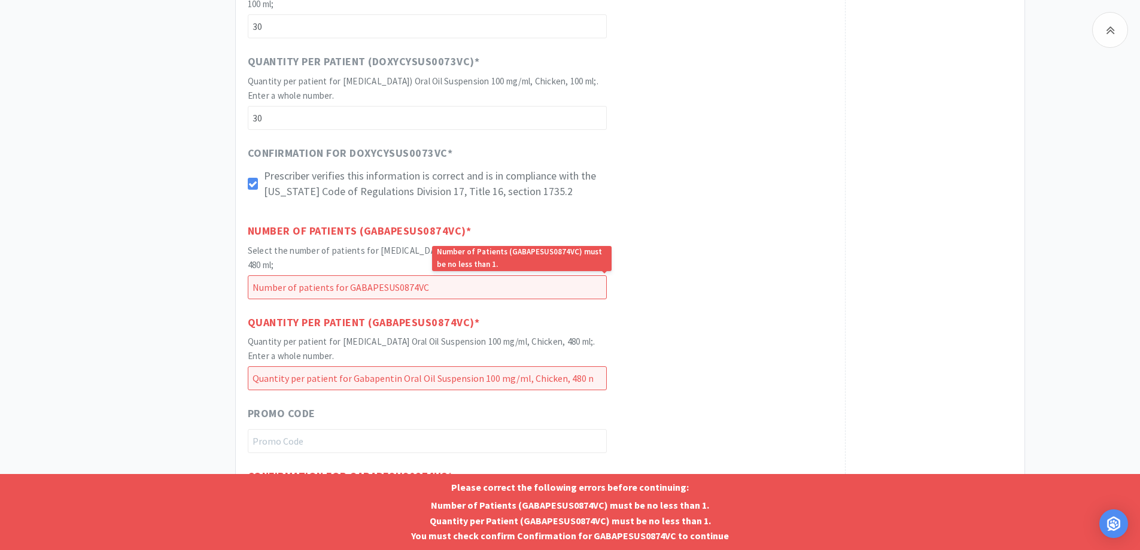
click at [408, 281] on input "number" at bounding box center [427, 287] width 359 height 24
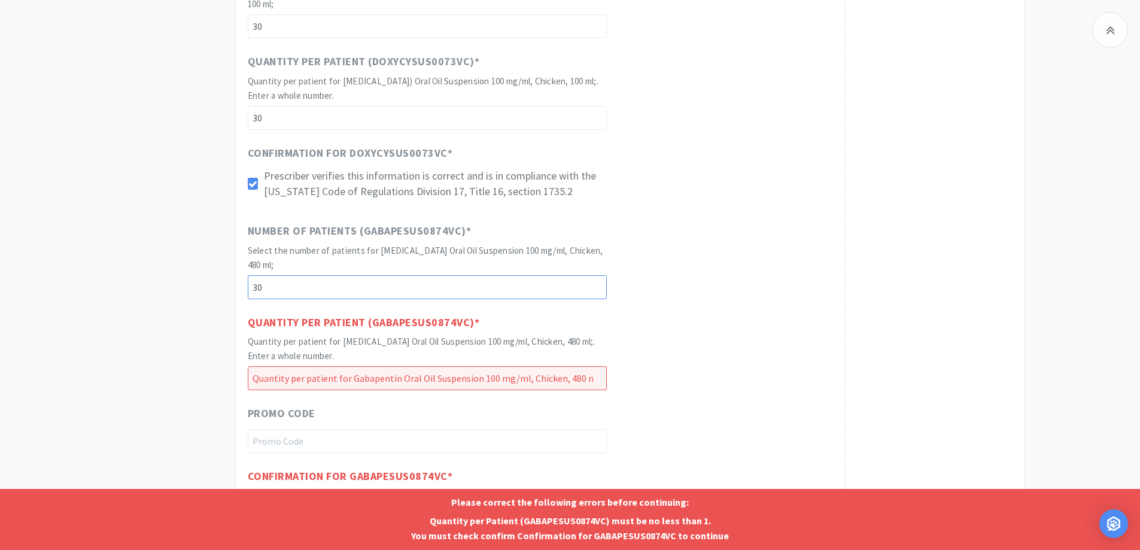
type input "30"
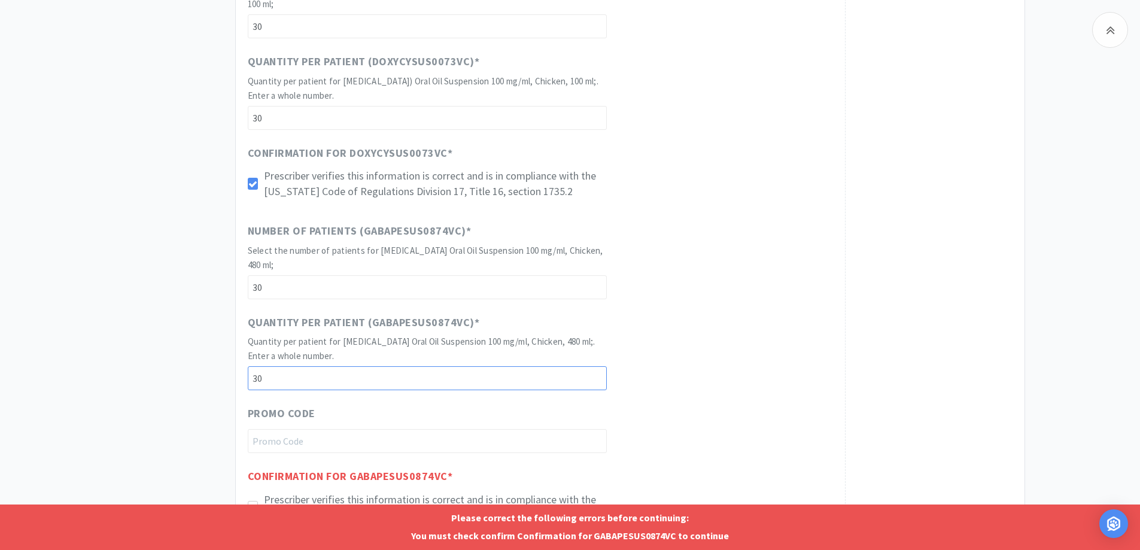
type input "30"
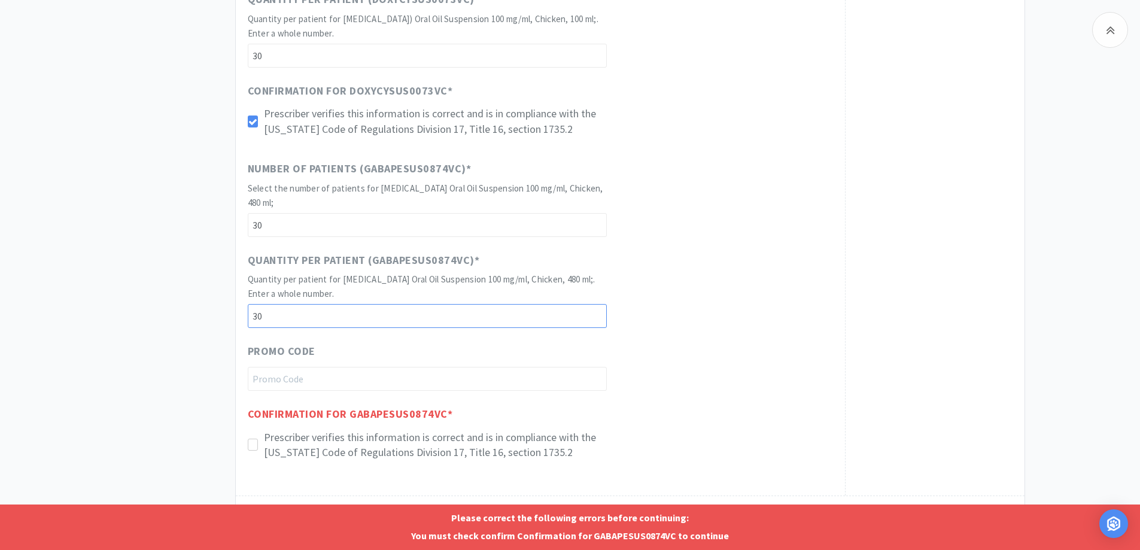
scroll to position [940, 0]
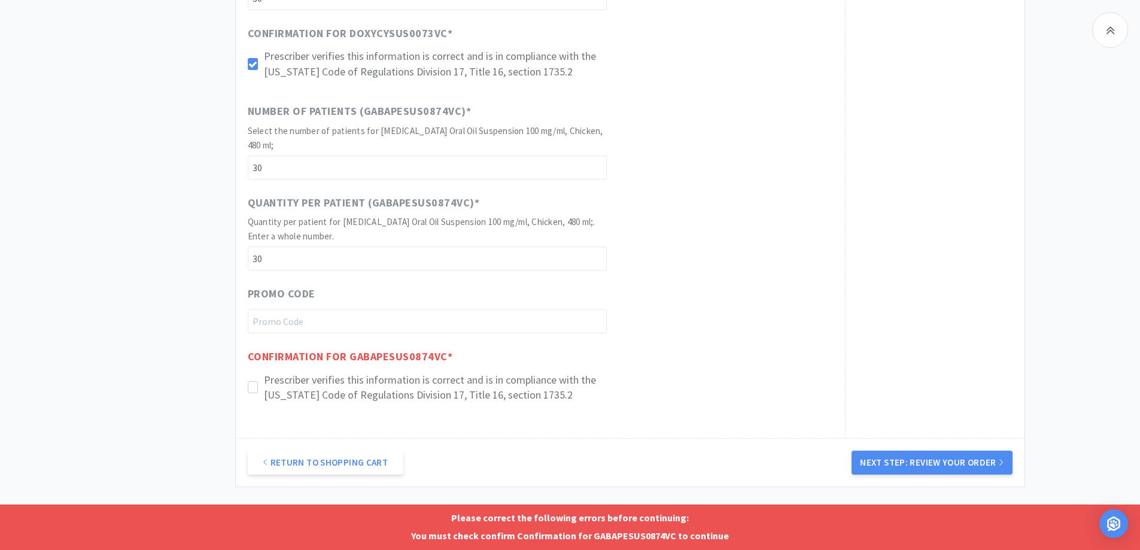
click at [280, 400] on p "Prescriber verifies this information is correct and is in compliance with the […" at bounding box center [435, 387] width 343 height 30
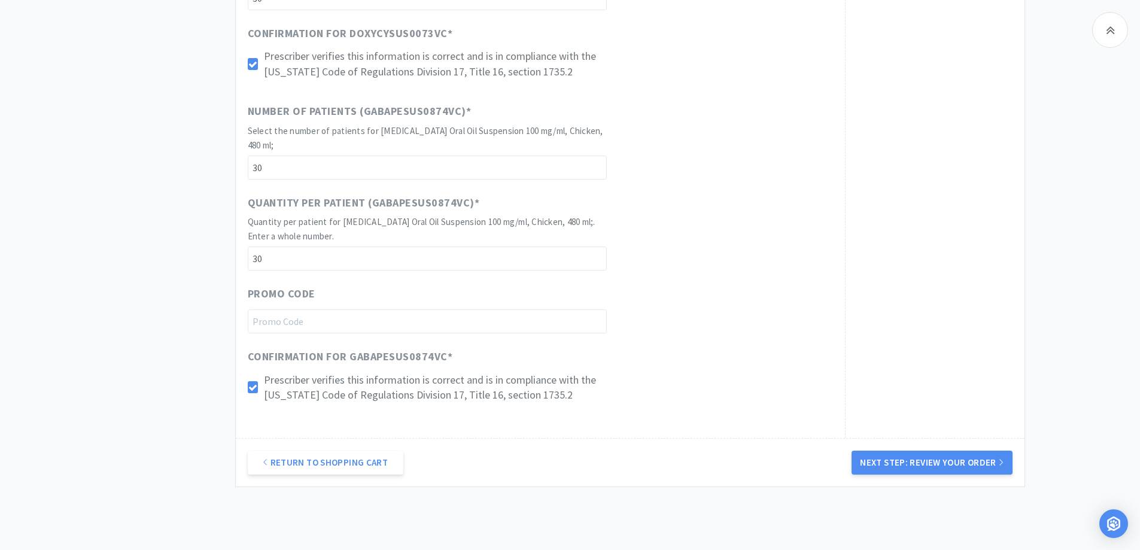
click at [910, 454] on button "Next Step: Review Your Order" at bounding box center [932, 463] width 160 height 24
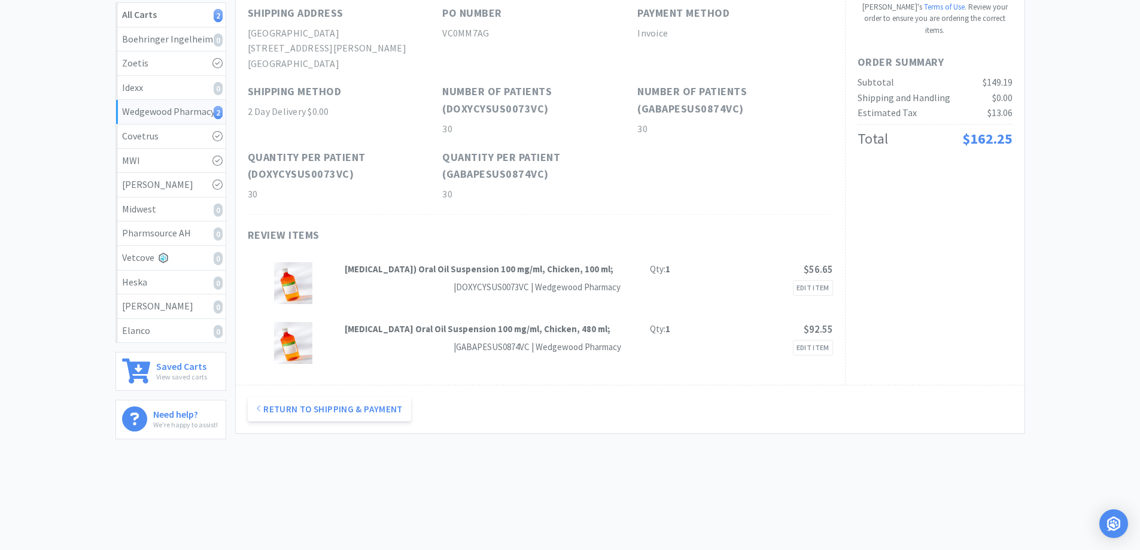
scroll to position [0, 0]
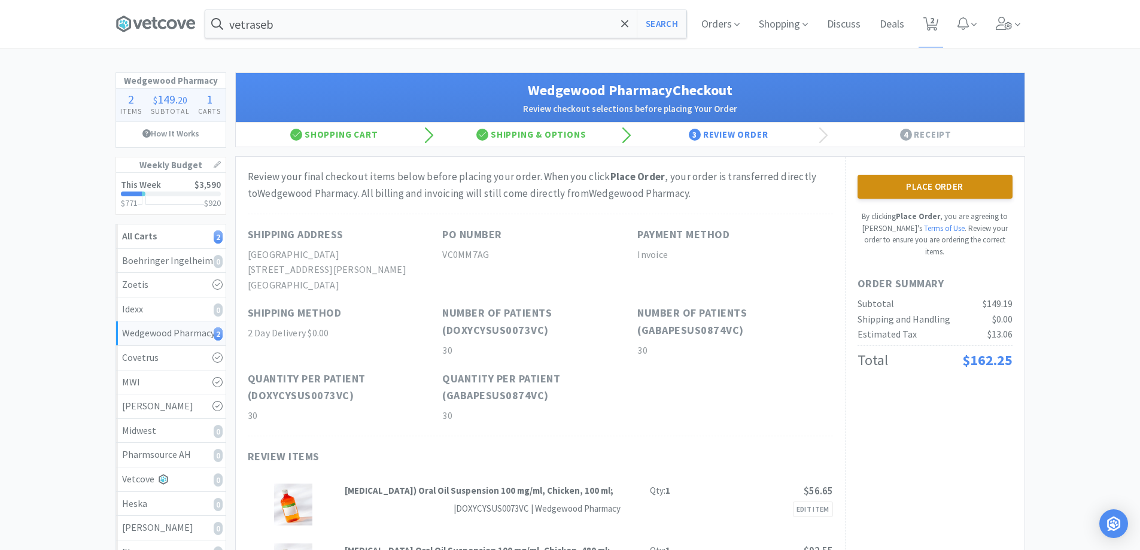
click at [948, 188] on button "Place Order" at bounding box center [935, 187] width 155 height 24
